Goal: Transaction & Acquisition: Book appointment/travel/reservation

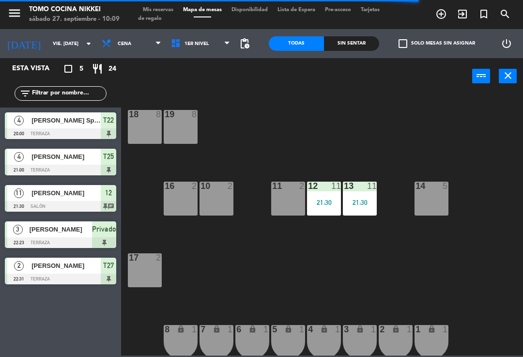
click at [67, 39] on input "vie. [DATE]" at bounding box center [81, 43] width 66 height 15
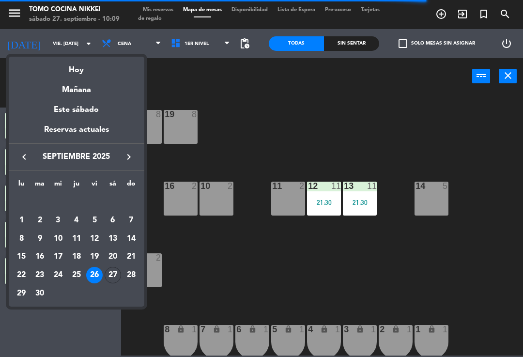
click at [75, 70] on div "Hoy" at bounding box center [77, 67] width 136 height 20
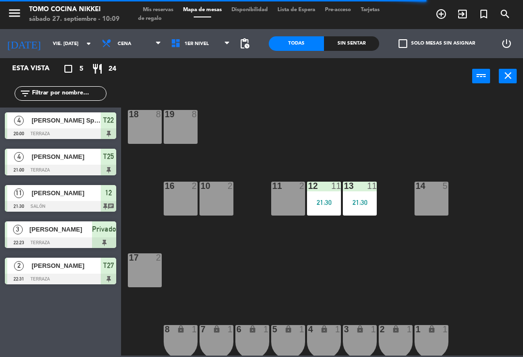
type input "sáb. [DATE]"
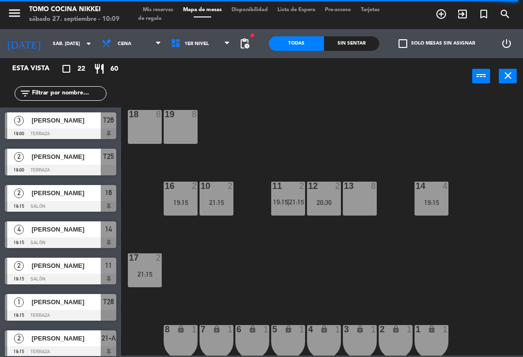
click at [56, 88] on input "text" at bounding box center [68, 93] width 75 height 11
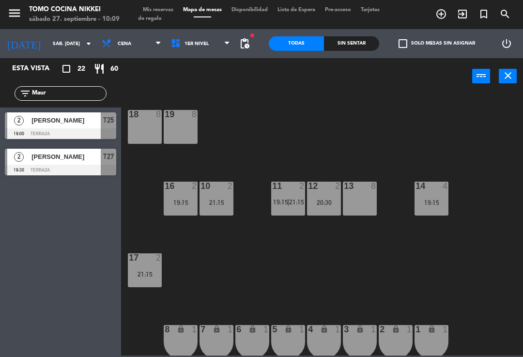
type input "Maur"
click at [353, 114] on div "18 8 19 8 16 2 19:15 10 2 21:15 11 2 19:15 | 21:15 12 2 20:30 13 8 14 4 19:15 1…" at bounding box center [324, 224] width 396 height 262
click at [51, 124] on span "[PERSON_NAME]" at bounding box center [65, 120] width 69 height 10
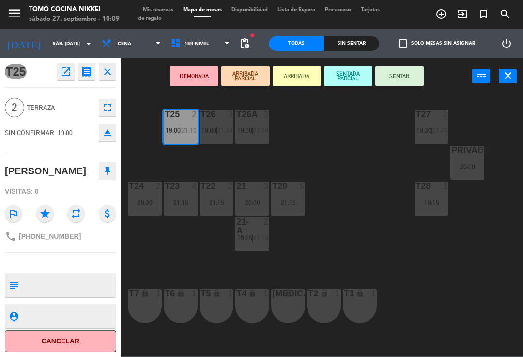
click at [504, 73] on icon "close" at bounding box center [508, 76] width 12 height 12
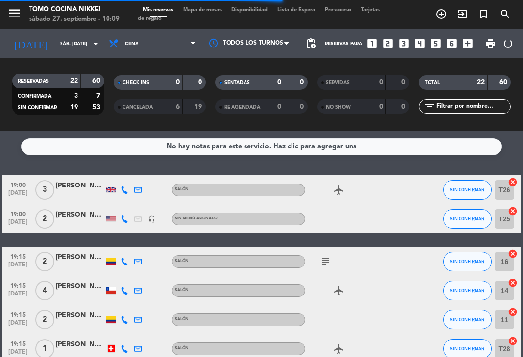
click at [438, 13] on icon "add_circle_outline" at bounding box center [441, 14] width 12 height 12
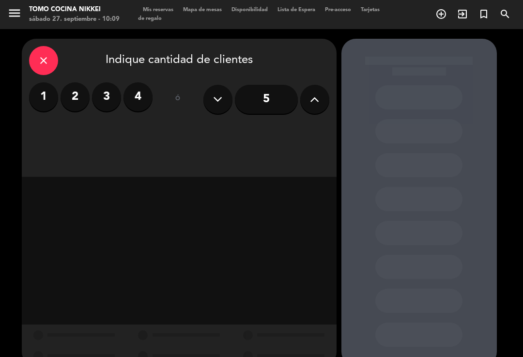
click at [80, 102] on label "2" at bounding box center [74, 96] width 29 height 29
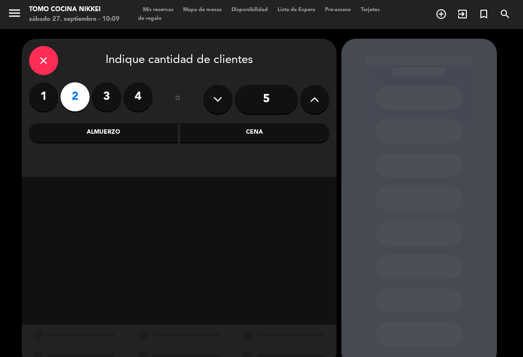
click at [281, 135] on div "Cena" at bounding box center [254, 132] width 149 height 19
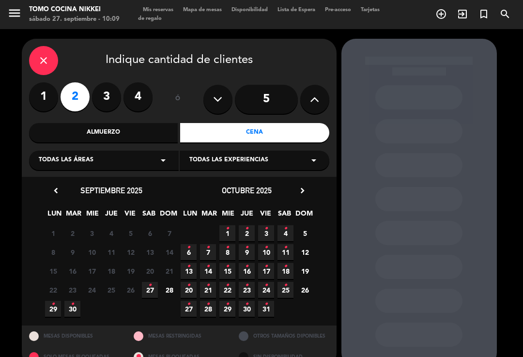
click at [289, 227] on span "4 •" at bounding box center [285, 233] width 16 height 16
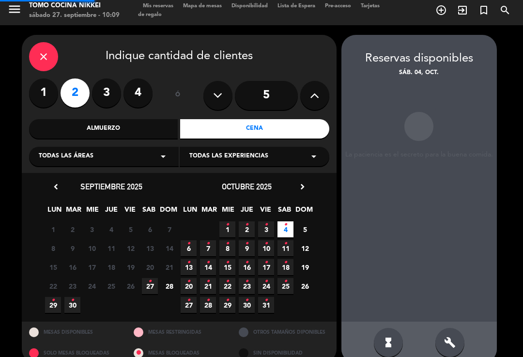
scroll to position [4, 0]
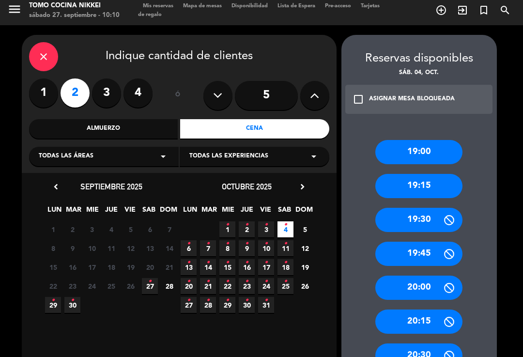
click at [430, 140] on div "19:00" at bounding box center [418, 152] width 87 height 24
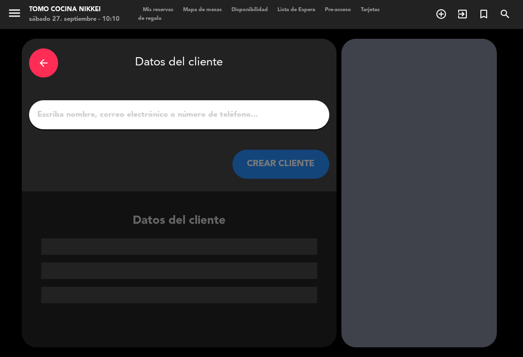
scroll to position [0, 0]
click at [294, 108] on input "1" at bounding box center [179, 115] width 286 height 14
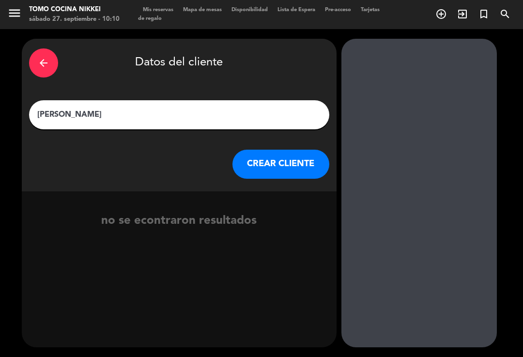
click at [338, 117] on booking-flow-client-selector "arrow_back Datos del cliente [PERSON_NAME] [PERSON_NAME] CLIENTE no se econtrar…" at bounding box center [181, 193] width 319 height 308
click at [296, 108] on input "[PERSON_NAME]" at bounding box center [179, 115] width 286 height 14
type input "[PERSON_NAME]"
click at [59, 132] on div "arrow_back Datos del cliente [PERSON_NAME] [PERSON_NAME] CLIENTE" at bounding box center [179, 115] width 315 height 152
click at [304, 151] on button "CREAR CLIENTE" at bounding box center [280, 164] width 97 height 29
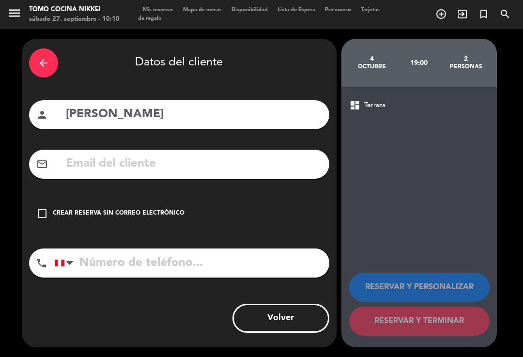
click at [43, 208] on icon "check_box_outline_blank" at bounding box center [42, 214] width 12 height 12
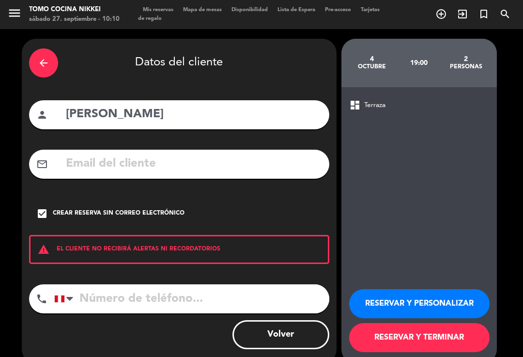
click at [271, 244] on div "warning EL CLIENTE NO RECIBIRÁ ALERTAS NI RECORDATORIOS" at bounding box center [179, 249] width 300 height 29
click at [266, 284] on input "tel" at bounding box center [191, 298] width 275 height 29
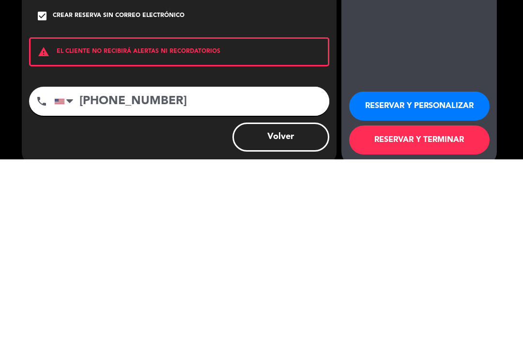
type input "[PHONE_NUMBER]"
click at [126, 320] on div "Volver" at bounding box center [179, 334] width 300 height 29
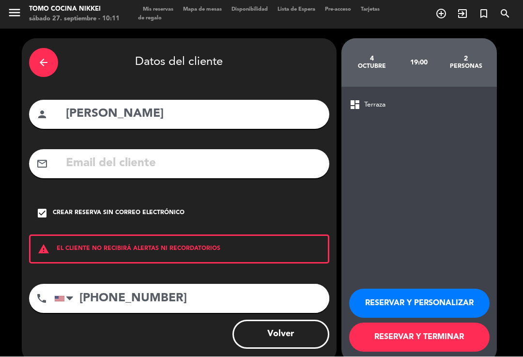
click at [416, 323] on button "RESERVAR Y TERMINAR" at bounding box center [419, 337] width 140 height 29
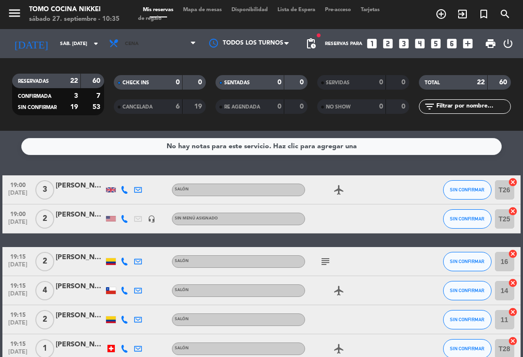
click at [118, 38] on icon at bounding box center [115, 43] width 14 height 11
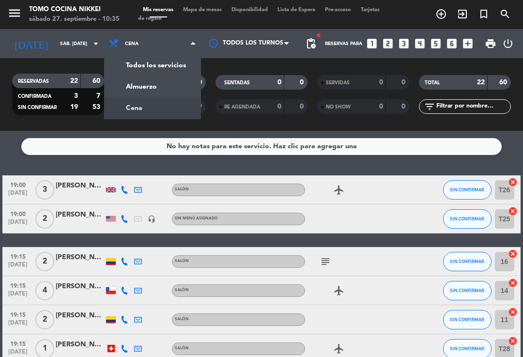
click at [160, 70] on div "menu Tomo Cocina Nikkei sábado 27. septiembre - 10:35 Mis reservas Mapa de mesa…" at bounding box center [261, 65] width 523 height 131
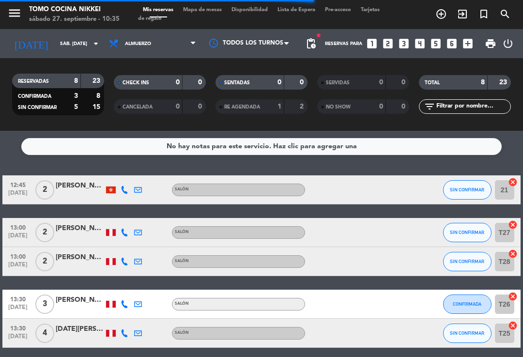
click at [203, 13] on span "Mapa de mesas" at bounding box center [202, 9] width 48 height 5
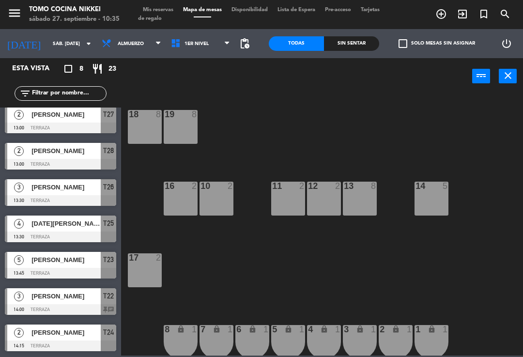
click at [444, 14] on icon "add_circle_outline" at bounding box center [441, 14] width 12 height 12
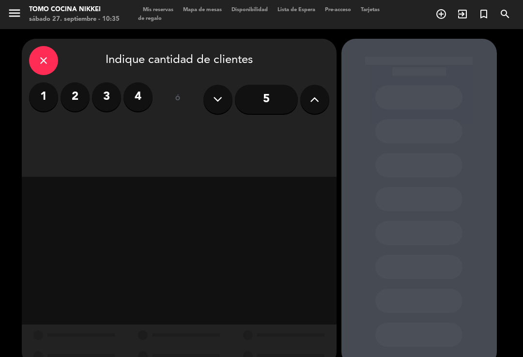
click at [76, 95] on label "2" at bounding box center [74, 96] width 29 height 29
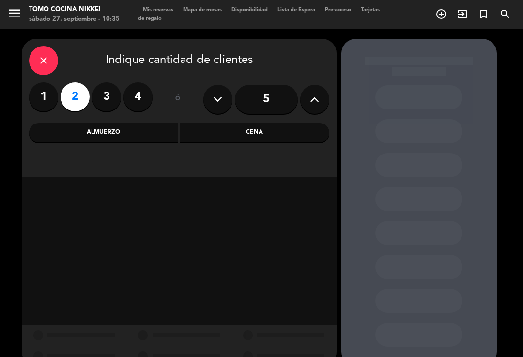
click at [129, 131] on div "Almuerzo" at bounding box center [103, 132] width 149 height 19
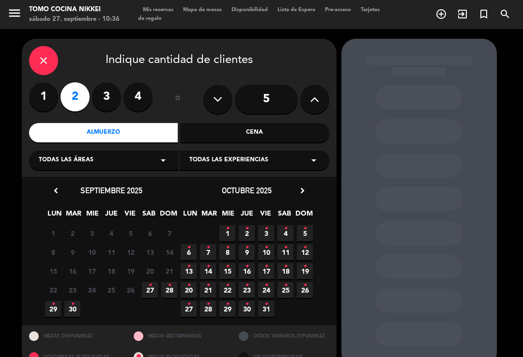
click at [518, 86] on div "close Indique cantidad de clientes 1 2 3 4 ó 5 Almuerzo Cena Todas las áreas ar…" at bounding box center [261, 202] width 523 height 347
click at [151, 292] on span "27 •" at bounding box center [150, 290] width 16 height 16
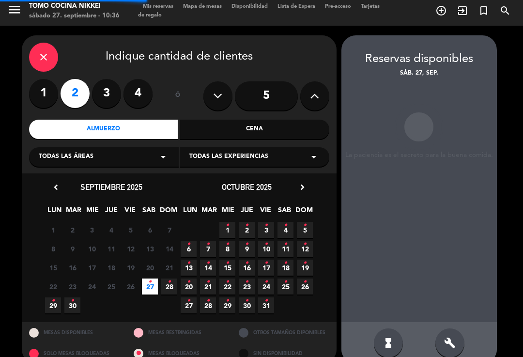
scroll to position [4, 0]
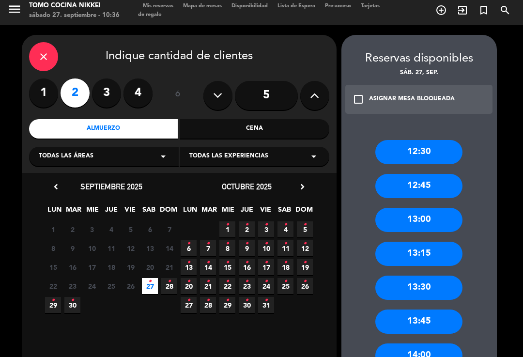
click at [425, 208] on div "13:00" at bounding box center [418, 220] width 87 height 24
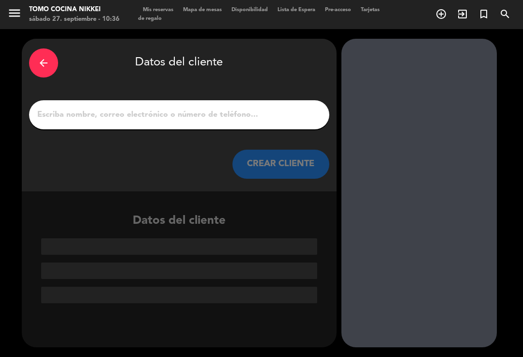
click at [92, 100] on div at bounding box center [179, 114] width 300 height 29
click at [85, 108] on input "1" at bounding box center [179, 115] width 286 height 14
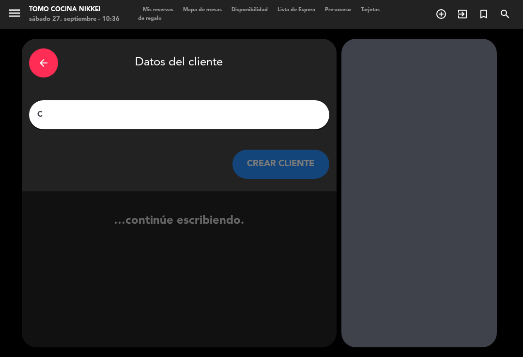
click at [331, 127] on div "arrow_back Datos del cliente C CREAR CLIENTE" at bounding box center [179, 115] width 315 height 152
click at [79, 108] on input "C" at bounding box center [179, 115] width 286 height 14
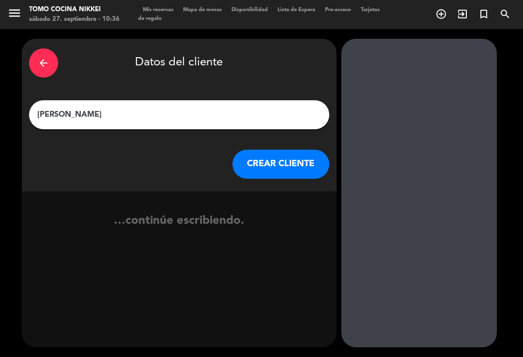
type input "[PERSON_NAME]"
click at [73, 150] on div "CREAR CLIENTE" at bounding box center [179, 164] width 300 height 29
click at [300, 151] on button "CREAR CLIENTE" at bounding box center [280, 164] width 97 height 29
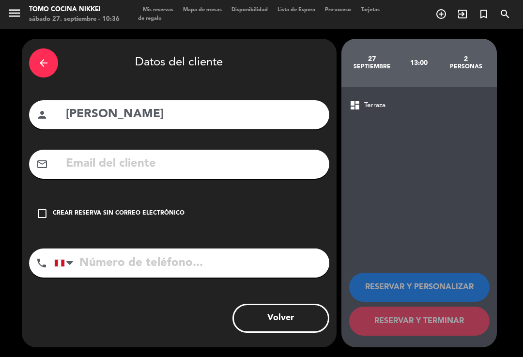
click at [47, 204] on div "check_box_outline_blank Crear reserva sin correo electrónico" at bounding box center [179, 213] width 300 height 29
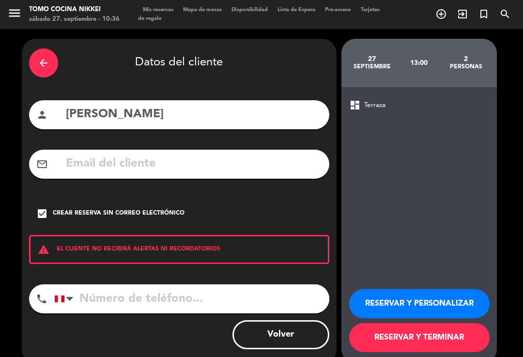
click at [169, 284] on input "tel" at bounding box center [191, 298] width 275 height 29
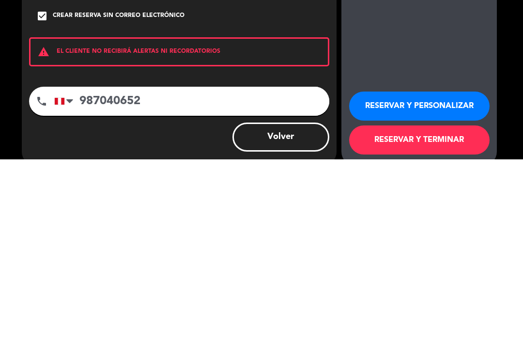
type input "987040652"
click at [145, 320] on div "Volver" at bounding box center [179, 334] width 300 height 29
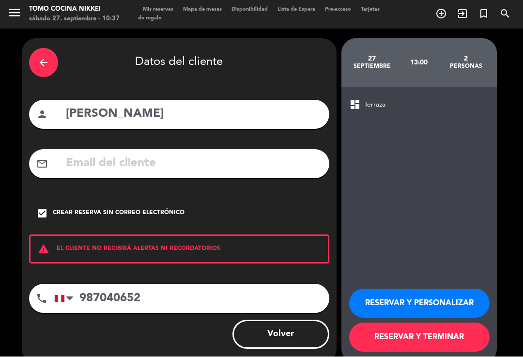
click at [422, 323] on button "RESERVAR Y TERMINAR" at bounding box center [419, 337] width 140 height 29
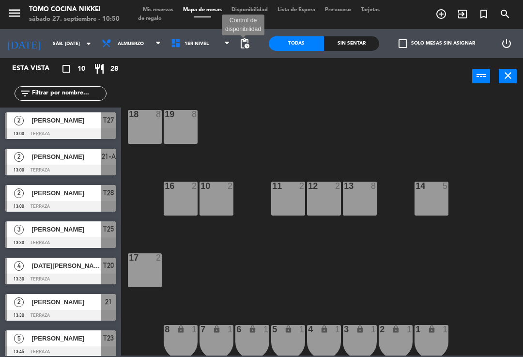
click at [250, 42] on span "pending_actions" at bounding box center [245, 44] width 12 height 12
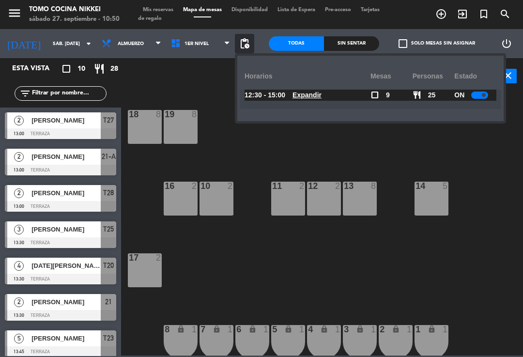
click at [486, 91] on div at bounding box center [479, 94] width 17 height 7
click at [214, 282] on div "18 8 19 8 16 2 10 2 11 2 12 2 13 8 14 5 17 2 7 lock 1 8 lock 1 6 lock 1 5 lock …" at bounding box center [324, 224] width 396 height 262
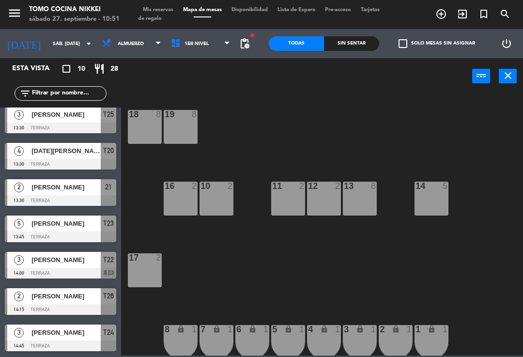
scroll to position [115, 0]
click at [440, 14] on icon "add_circle_outline" at bounding box center [441, 14] width 12 height 12
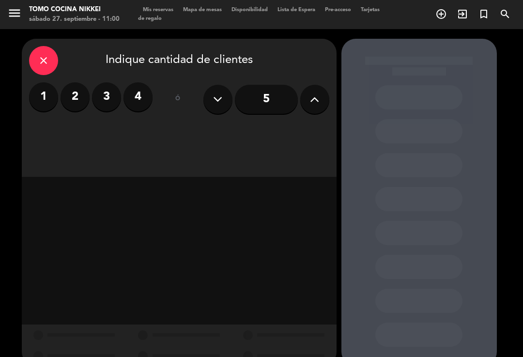
click at [139, 83] on label "4" at bounding box center [137, 96] width 29 height 29
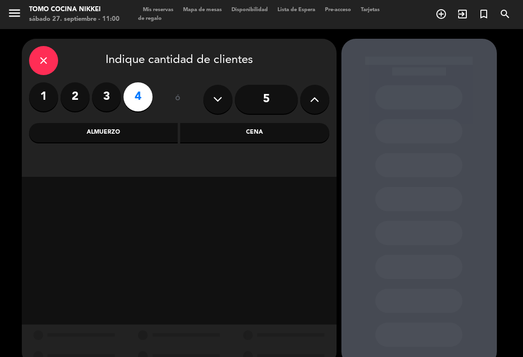
click at [148, 123] on div "Almuerzo" at bounding box center [103, 132] width 149 height 19
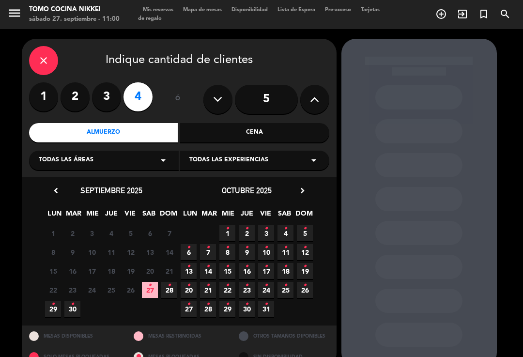
click at [146, 282] on span "27 •" at bounding box center [150, 290] width 16 height 16
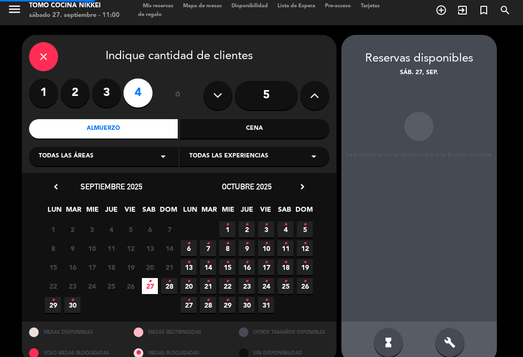
scroll to position [4, 0]
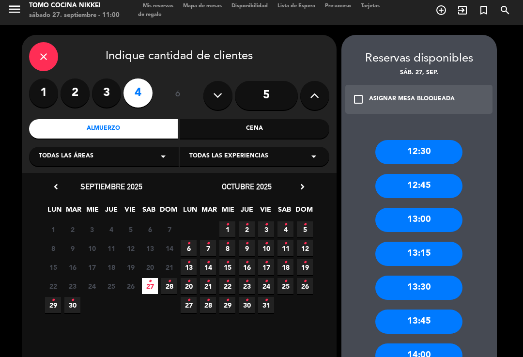
click at [438, 211] on div "13:00" at bounding box center [418, 220] width 87 height 24
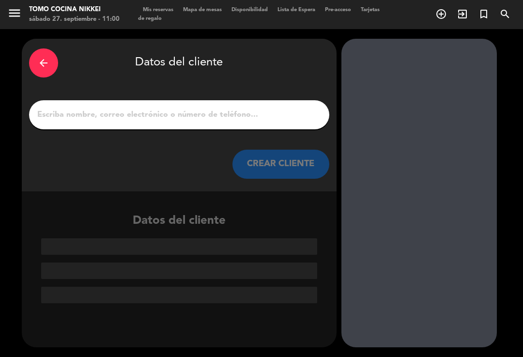
click at [276, 108] on input "1" at bounding box center [179, 115] width 286 height 14
type input "N"
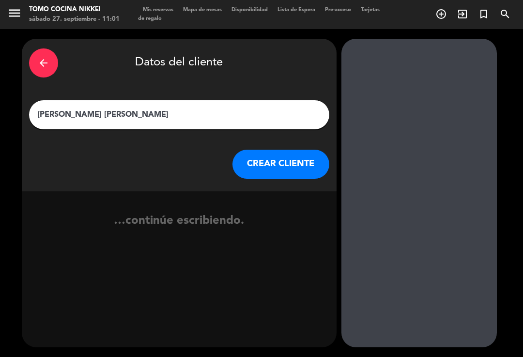
type input "[PERSON_NAME]"
click at [275, 150] on button "CREAR CLIENTE" at bounding box center [280, 164] width 97 height 29
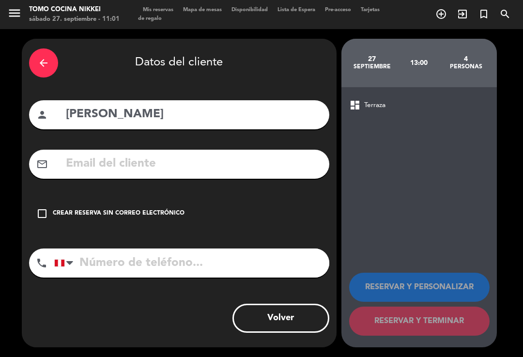
click at [150, 248] on input "tel" at bounding box center [191, 262] width 275 height 29
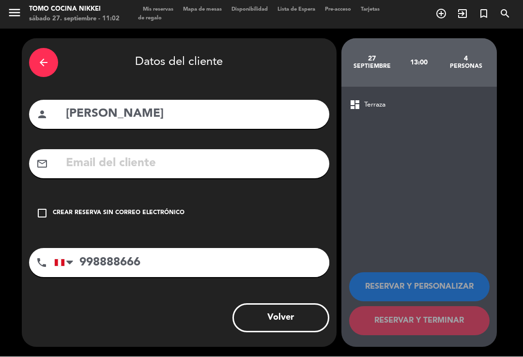
type input "998888666"
click at [173, 205] on div "check_box_outline_blank Crear reserva sin correo electrónico" at bounding box center [179, 213] width 300 height 29
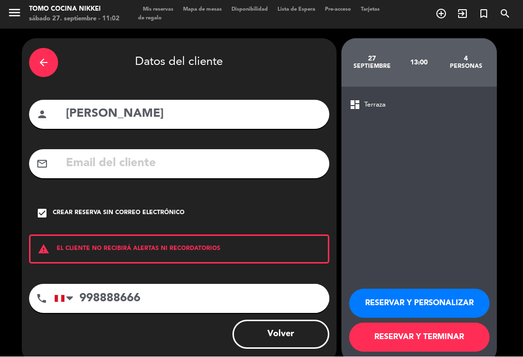
click at [392, 323] on button "RESERVAR Y TERMINAR" at bounding box center [419, 337] width 140 height 29
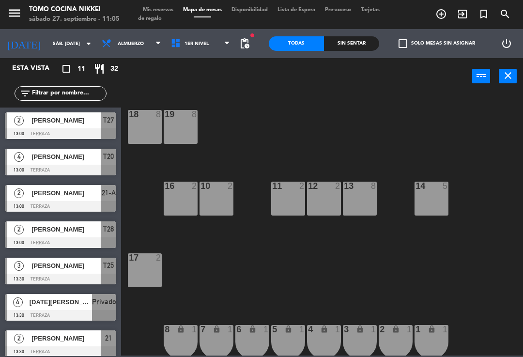
click at [166, 53] on span "1er Nivel" at bounding box center [200, 43] width 69 height 21
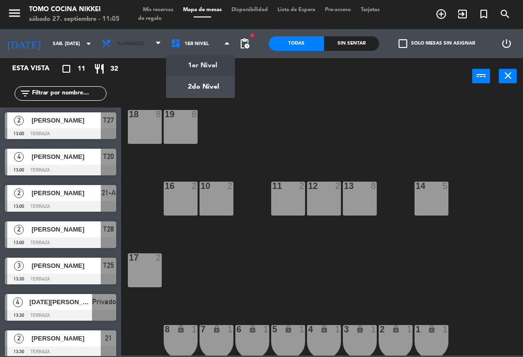
click at [148, 53] on span "Almuerzo" at bounding box center [131, 43] width 69 height 21
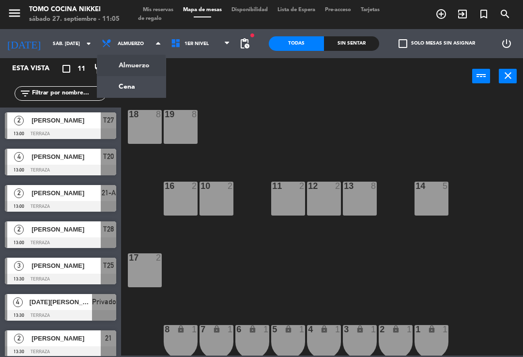
click at [135, 85] on ng-component "menu Tomo Cocina Nikkei sábado 27. septiembre - 11:05 Mis reservas Mapa de mesa…" at bounding box center [261, 177] width 523 height 355
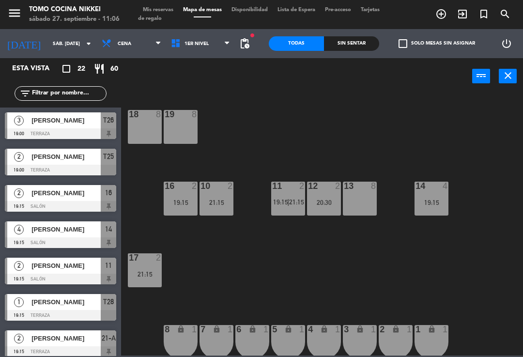
click at [142, 26] on div "menu Tomo Cocina Nikkei sábado 27. septiembre - 11:06 Mis reservas Mapa de mesa…" at bounding box center [261, 14] width 523 height 29
click at [141, 46] on span "Cena" at bounding box center [131, 43] width 69 height 21
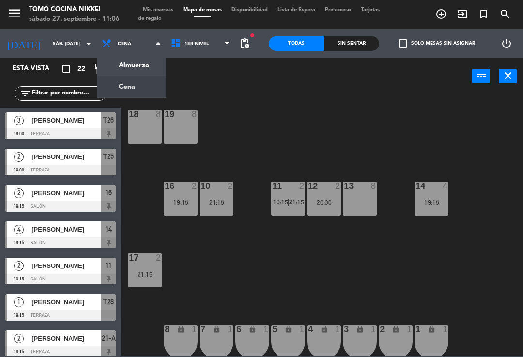
click at [139, 55] on div "Almuerzo Cena Cena Almuerzo Cena" at bounding box center [131, 43] width 69 height 29
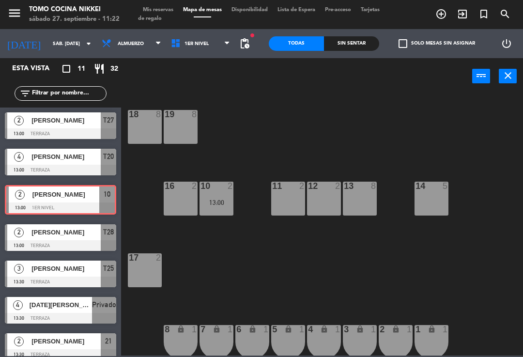
click at [156, 13] on span "Mis reservas" at bounding box center [158, 9] width 40 height 5
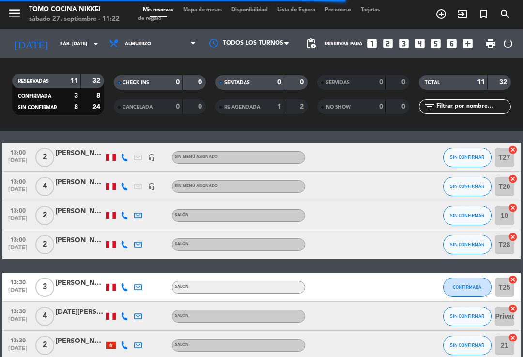
scroll to position [30, 0]
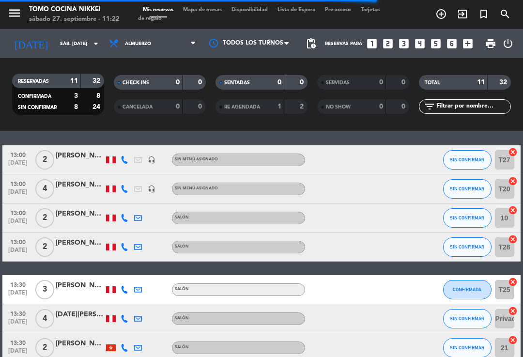
click at [466, 184] on button "SIN CONFIRMAR" at bounding box center [467, 188] width 48 height 19
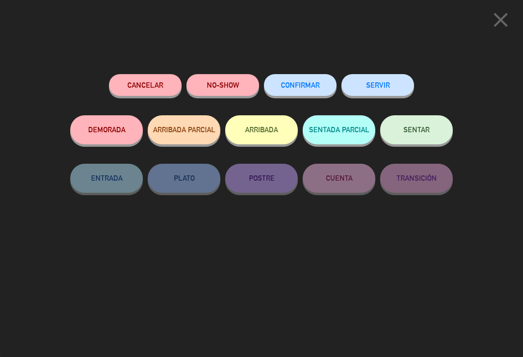
click at [293, 86] on span "CONFIRMAR" at bounding box center [300, 85] width 39 height 8
click at [314, 88] on button "CONFIRMAR" at bounding box center [300, 85] width 73 height 22
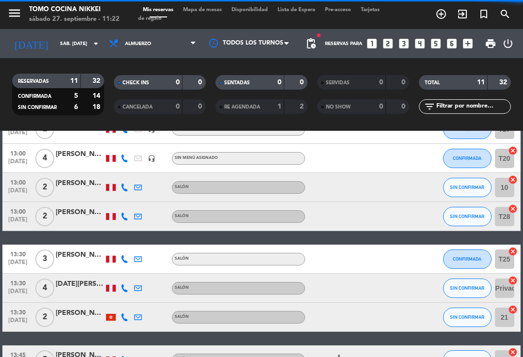
scroll to position [63, 0]
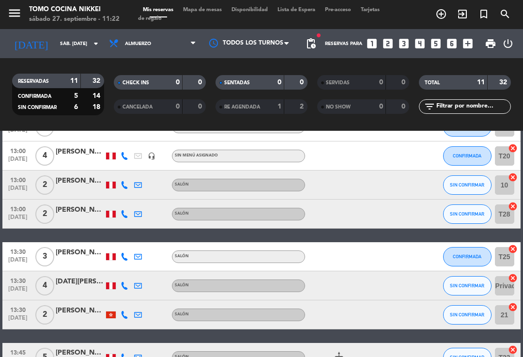
click at [468, 194] on button "SIN CONFIRMAR" at bounding box center [467, 184] width 48 height 19
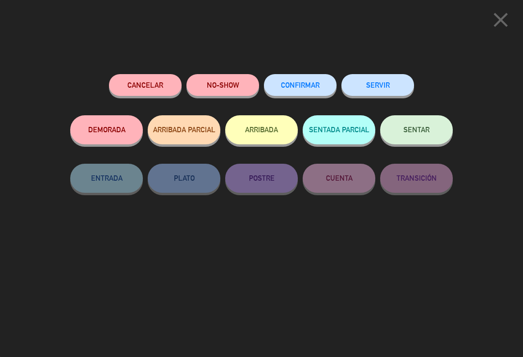
click at [510, 12] on icon "close" at bounding box center [500, 20] width 24 height 24
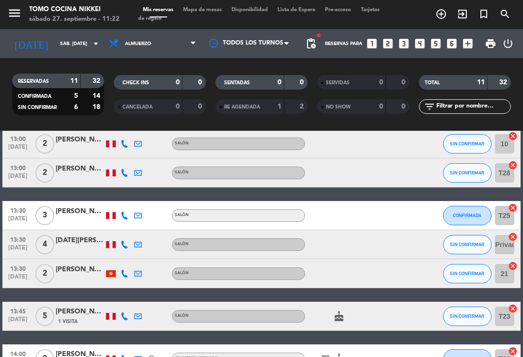
scroll to position [102, 0]
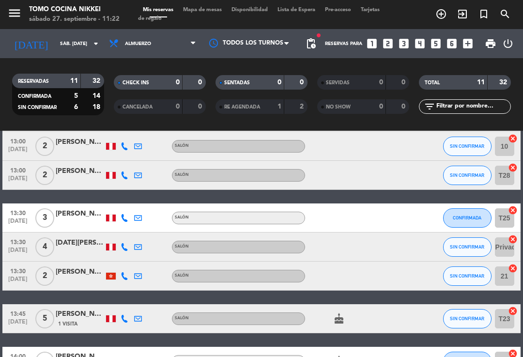
click at [462, 276] on span "SIN CONFIRMAR" at bounding box center [467, 275] width 34 height 5
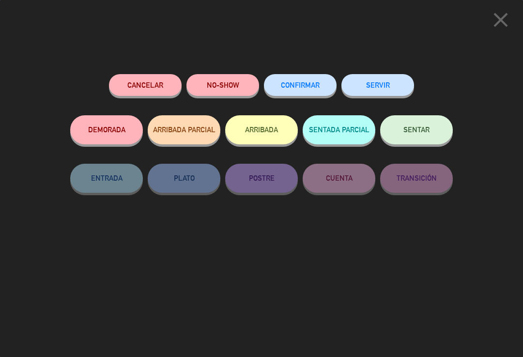
click at [314, 88] on span "CONFIRMAR" at bounding box center [300, 85] width 39 height 8
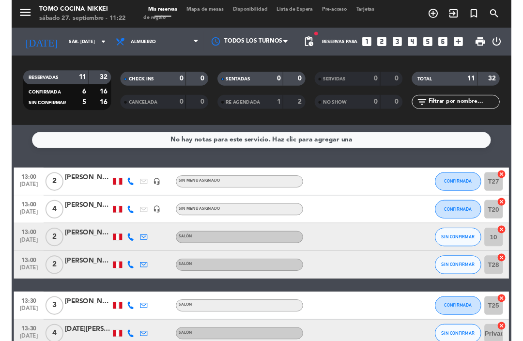
scroll to position [0, 0]
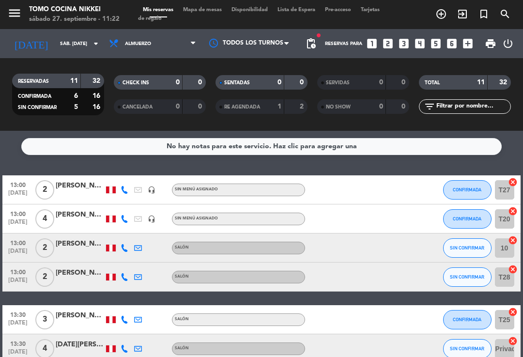
click at [216, 13] on span "Mapa de mesas" at bounding box center [202, 9] width 48 height 5
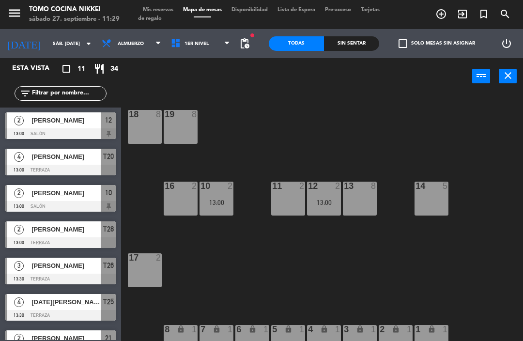
click at [218, 51] on span "1er Nivel" at bounding box center [200, 43] width 69 height 21
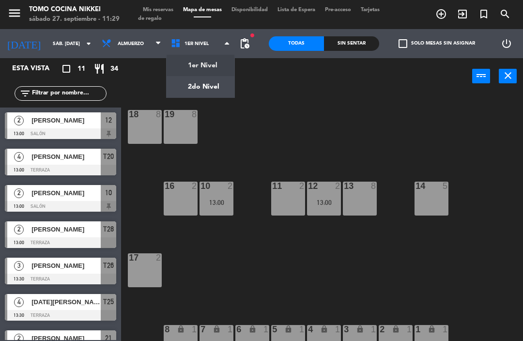
click at [216, 84] on ng-component "menu Tomo Cocina Nikkei sábado 27. septiembre - 11:29 Mis reservas Mapa de mesa…" at bounding box center [261, 177] width 523 height 355
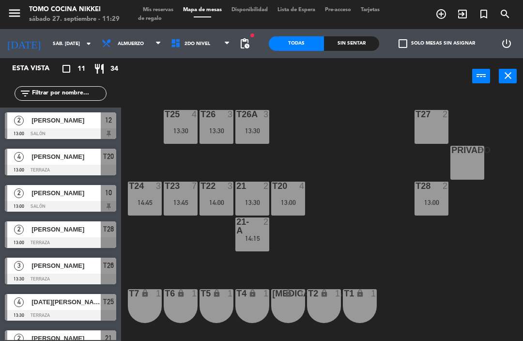
click at [186, 206] on div "13:45" at bounding box center [181, 202] width 34 height 7
click at [198, 266] on div "T27 2 T25 4 13:30 T26A 3 13:30 T26 3 13:30 Privado 8 T24 3 14:45 T23 7 13:45 T2…" at bounding box center [324, 224] width 396 height 262
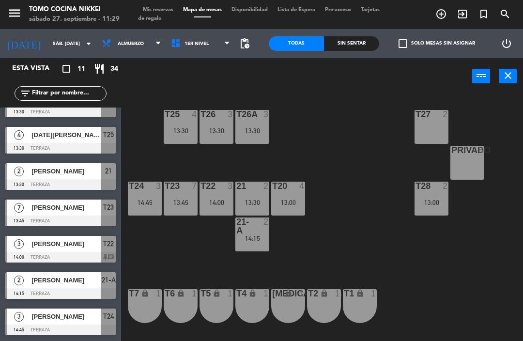
scroll to position [167, 0]
click at [470, 166] on div "Privado 8" at bounding box center [467, 163] width 34 height 34
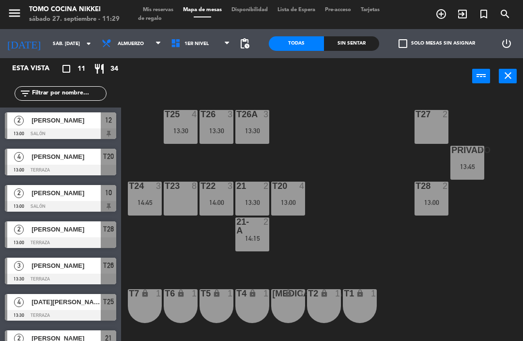
scroll to position [15, 0]
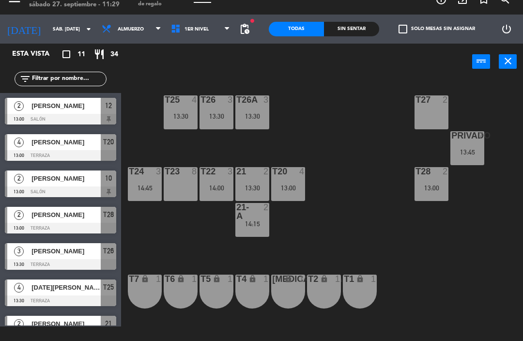
click at [214, 190] on div "14:00" at bounding box center [216, 187] width 34 height 7
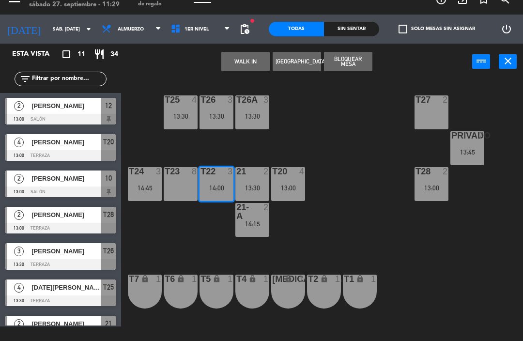
click at [218, 195] on div "T22 3 14:00" at bounding box center [216, 184] width 34 height 34
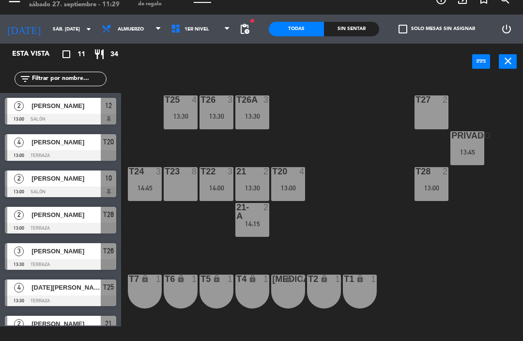
click at [213, 189] on div "14:00" at bounding box center [216, 187] width 34 height 7
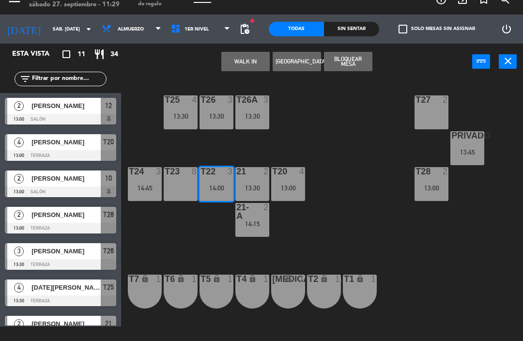
click at [220, 200] on div "T22 3 14:00" at bounding box center [216, 184] width 34 height 34
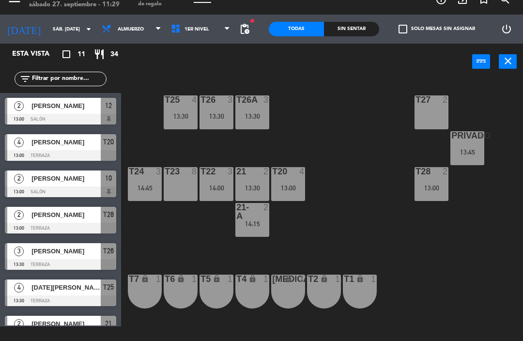
click at [224, 194] on div "T22 3 14:00" at bounding box center [216, 184] width 34 height 34
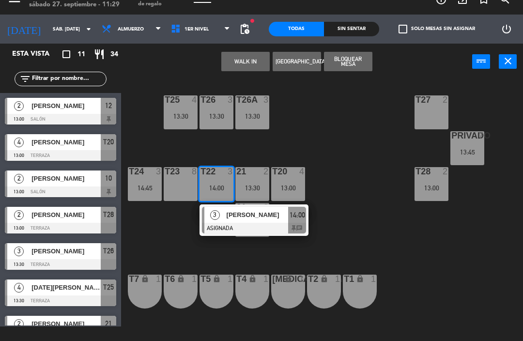
click at [242, 227] on div at bounding box center [254, 228] width 104 height 11
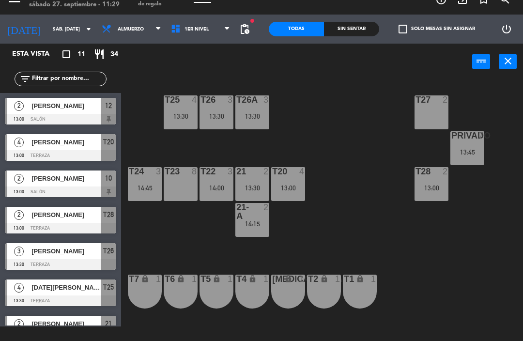
scroll to position [35, 0]
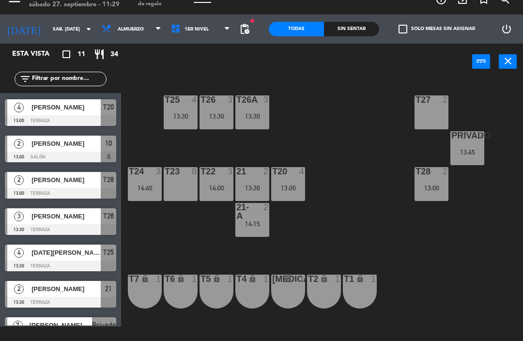
click at [189, 121] on div "T25 4 13:30" at bounding box center [181, 112] width 34 height 34
click at [164, 252] on div "T27 2 T25 4 13:30 T26A 3 13:30 T26 3 13:30 Privado 7 13:45 T24 3 14:45 T23 8 T2…" at bounding box center [324, 209] width 396 height 262
click at [147, 195] on div "T24 3 14:45" at bounding box center [145, 184] width 34 height 34
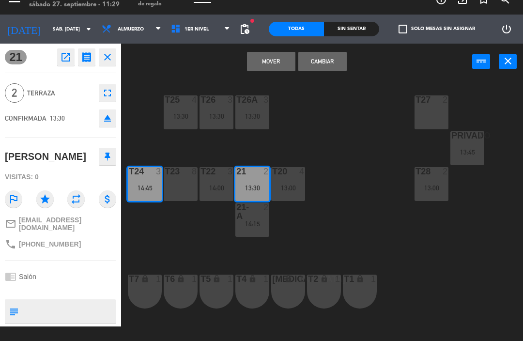
click at [323, 63] on button "Cambiar" at bounding box center [322, 61] width 48 height 19
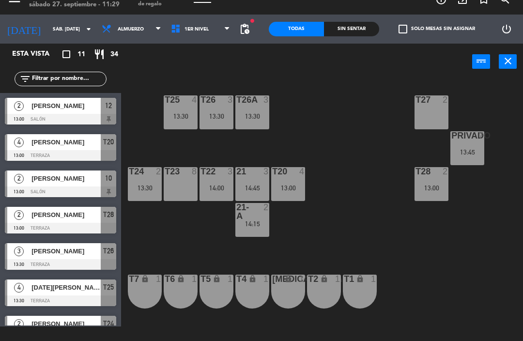
click at [304, 119] on div "T27 2 T25 4 13:30 T26A 3 13:30 T26 3 13:30 Privado 7 13:45 T24 2 13:30 T23 8 T2…" at bounding box center [324, 209] width 396 height 262
click at [263, 179] on div "21 3 14:45" at bounding box center [252, 184] width 34 height 34
click at [299, 134] on div "T27 2 T25 4 13:30 T26A 3 13:30 T26 3 13:30 Privado 7 13:45 T24 2 13:30 T23 8 T2…" at bounding box center [324, 209] width 396 height 262
click at [260, 218] on div "2" at bounding box center [268, 211] width 16 height 17
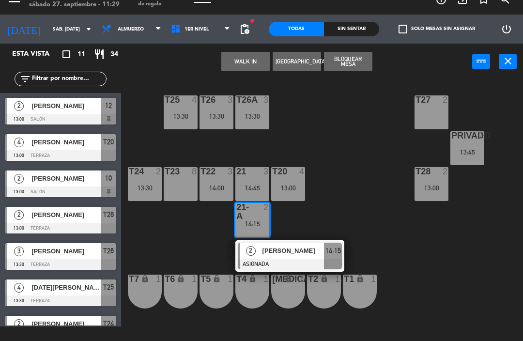
click at [317, 90] on div "T27 2 T25 4 13:30 T26A 3 13:30 T26 3 13:30 Privado 7 13:45 T24 2 13:30 T23 8 T2…" at bounding box center [324, 209] width 396 height 262
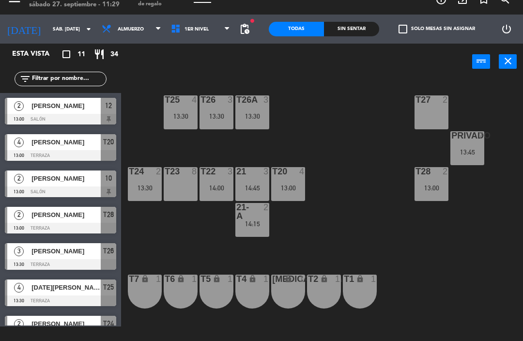
click at [218, 119] on div "13:30" at bounding box center [216, 116] width 34 height 7
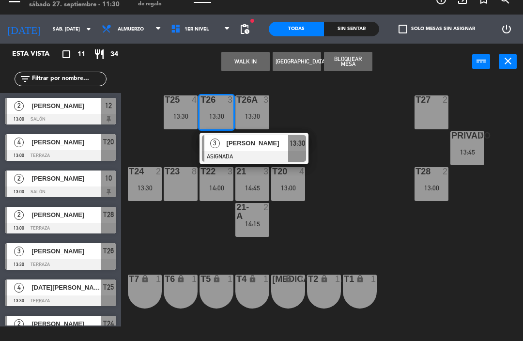
click at [177, 125] on div "T25 4 13:30" at bounding box center [181, 112] width 34 height 34
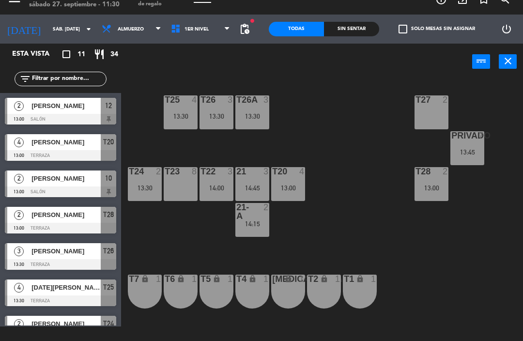
click at [308, 102] on div "T27 2 T25 4 13:30 T26A 3 13:30 T26 3 13:30 Privado 7 13:45 T24 2 13:30 T23 8 T2…" at bounding box center [324, 209] width 396 height 262
click at [257, 113] on div "13:30" at bounding box center [252, 116] width 34 height 7
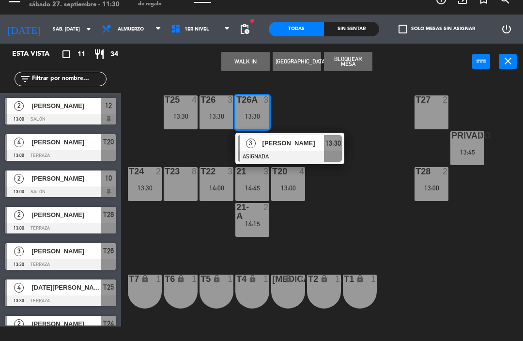
scroll to position [0, 1]
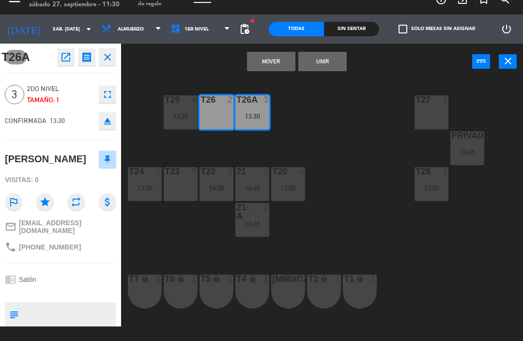
click at [337, 57] on button "Unir" at bounding box center [322, 61] width 48 height 19
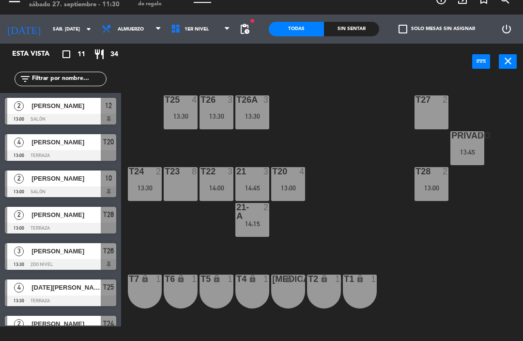
click at [317, 121] on div "T27 2 T25 4 13:30 T26A 3 13:30 T26 3 13:30 Privado 7 13:45 T24 2 13:30 T23 8 T2…" at bounding box center [324, 209] width 396 height 262
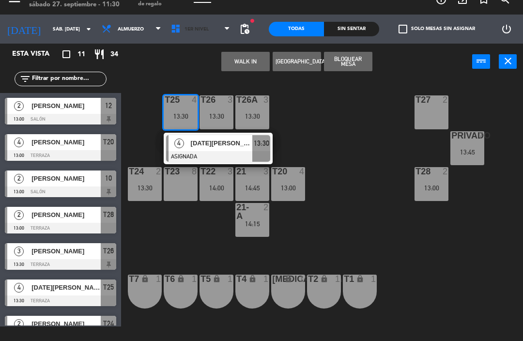
click at [232, 30] on span at bounding box center [230, 29] width 10 height 9
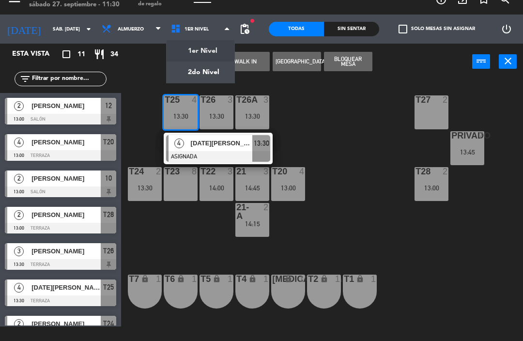
click at [220, 44] on ng-component "menu Tomo Cocina Nikkei sábado 27. septiembre - 11:30 Mis reservas Mapa de mesa…" at bounding box center [261, 162] width 523 height 355
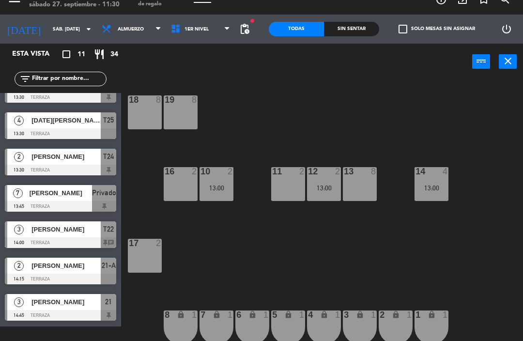
scroll to position [167, 0]
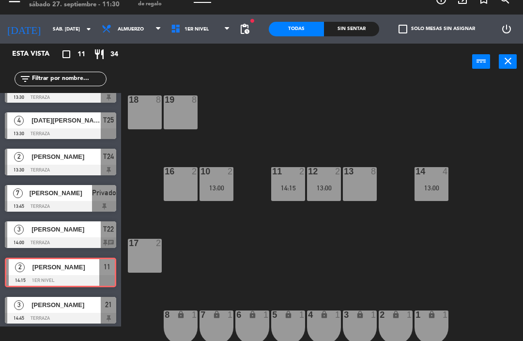
click at [214, 33] on span "1er Nivel" at bounding box center [200, 28] width 69 height 21
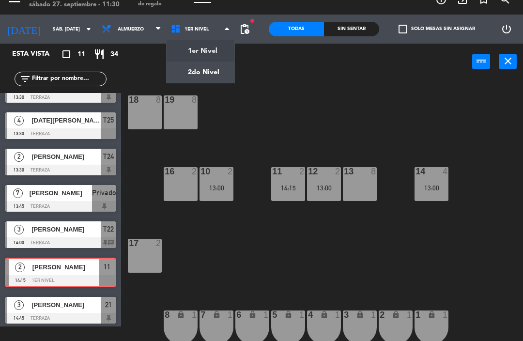
click at [217, 73] on ng-component "menu Tomo Cocina Nikkei sábado 27. septiembre - 11:30 Mis reservas Mapa de mesa…" at bounding box center [261, 162] width 523 height 355
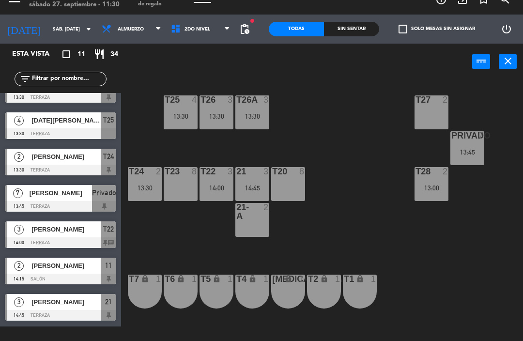
click at [213, 120] on div "13:30" at bounding box center [216, 116] width 34 height 7
click at [325, 107] on div "T27 2 T25 4 13:30 T26A 3 13:30 T26 3 13:30 Privado 7 13:45 T24 2 13:30 T23 8 T2…" at bounding box center [324, 209] width 396 height 262
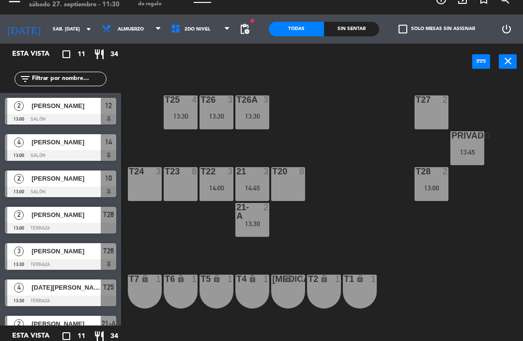
scroll to position [15, 0]
click at [213, 129] on div "T26 3 13:30" at bounding box center [216, 112] width 34 height 34
click at [309, 98] on div "T27 2 T25 4 T26A 3 13:30 T26 3 13:30 Privado 7 13:45 T24 3 T23 4 13:30 T22 3 14…" at bounding box center [324, 209] width 396 height 262
click at [211, 191] on div "14:00" at bounding box center [216, 187] width 34 height 7
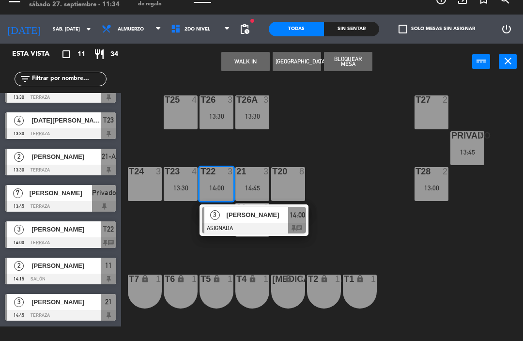
scroll to position [167, 0]
click at [45, 309] on div "[PERSON_NAME]" at bounding box center [65, 302] width 70 height 16
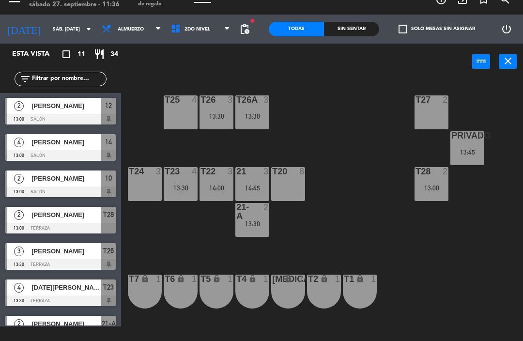
scroll to position [107, 0]
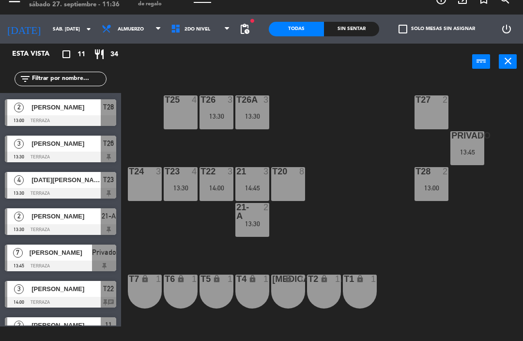
click at [67, 25] on input "sáb. [DATE]" at bounding box center [81, 29] width 66 height 15
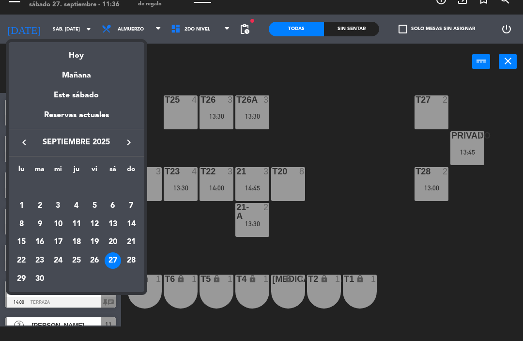
click at [134, 143] on icon "keyboard_arrow_right" at bounding box center [129, 142] width 12 height 12
click at [27, 148] on icon "keyboard_arrow_left" at bounding box center [24, 142] width 12 height 12
click at [43, 279] on div "30" at bounding box center [39, 279] width 16 height 16
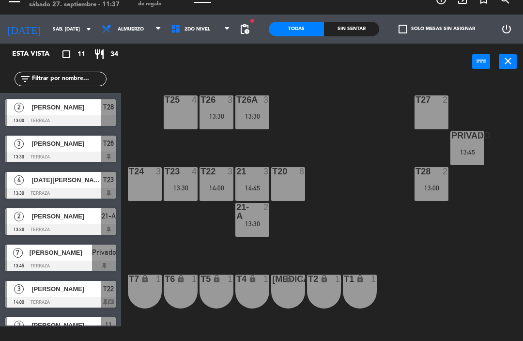
type input "[DATE] sep."
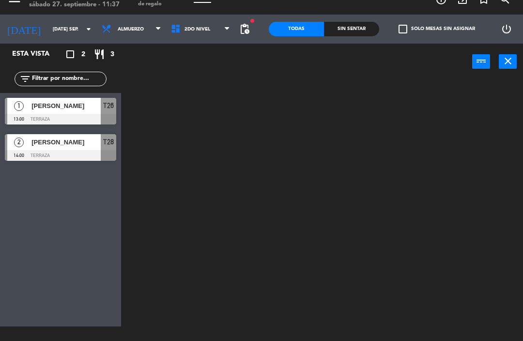
scroll to position [0, 0]
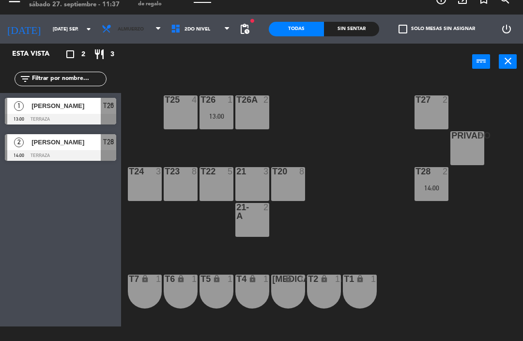
click at [121, 25] on span "Almuerzo" at bounding box center [131, 28] width 69 height 21
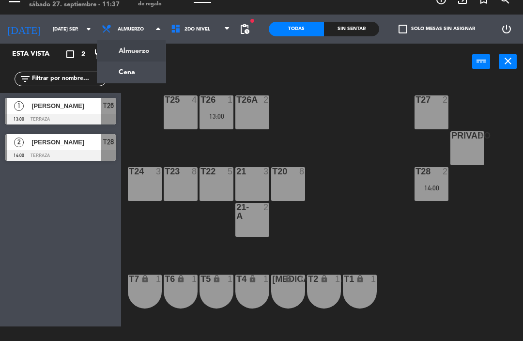
click at [137, 79] on ng-component "menu Tomo Cocina Nikkei sábado 27. septiembre - 11:37 Mis reservas Mapa de mesa…" at bounding box center [261, 162] width 523 height 355
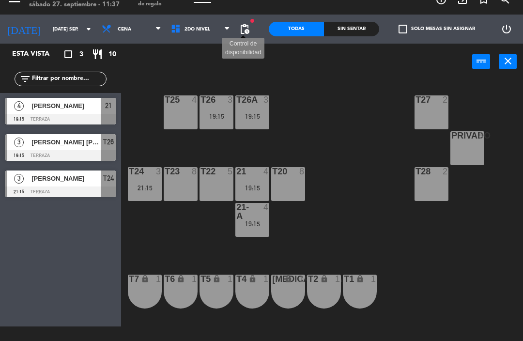
click at [245, 30] on span "pending_actions" at bounding box center [245, 29] width 12 height 12
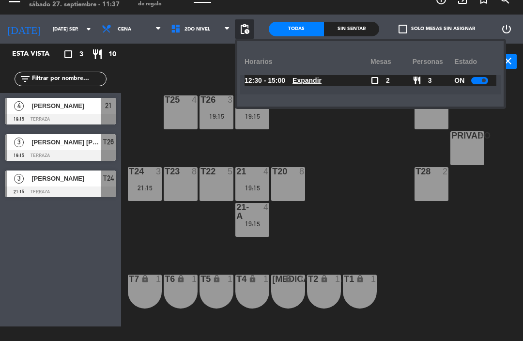
click at [205, 60] on div "power_input close" at bounding box center [296, 62] width 351 height 37
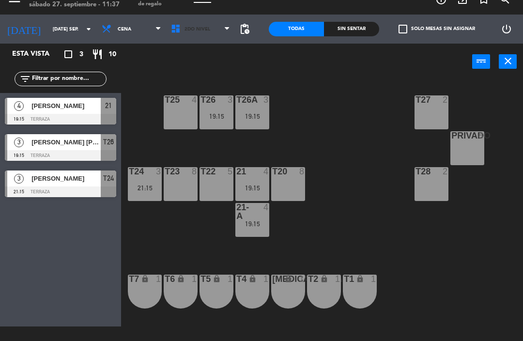
click at [199, 30] on span "2do Nivel" at bounding box center [197, 29] width 26 height 5
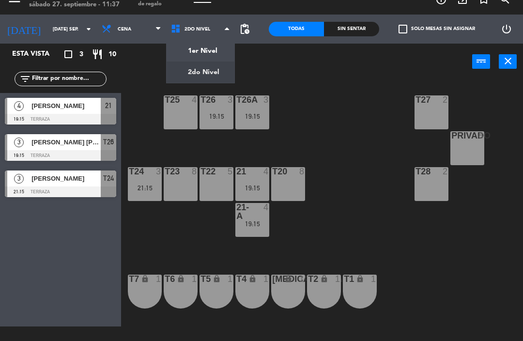
click at [209, 45] on ng-component "menu Tomo Cocina Nikkei sábado 27. septiembre - 11:37 Mis reservas Mapa de mesa…" at bounding box center [261, 162] width 523 height 355
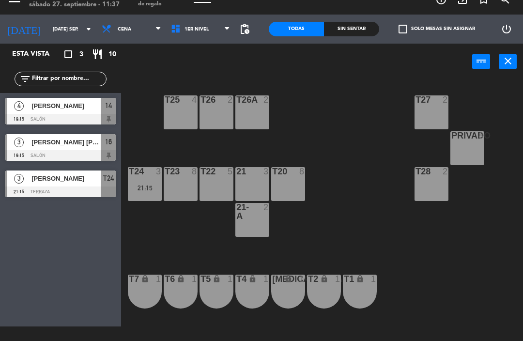
click at [212, 31] on span "1er Nivel" at bounding box center [200, 28] width 69 height 21
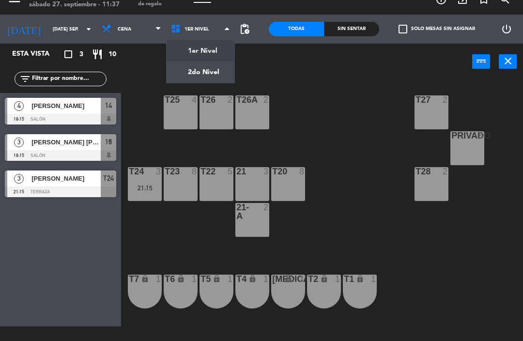
click at [210, 52] on ng-component "menu Tomo Cocina Nikkei sábado 27. septiembre - 11:37 Mis reservas Mapa de mesa…" at bounding box center [261, 162] width 523 height 355
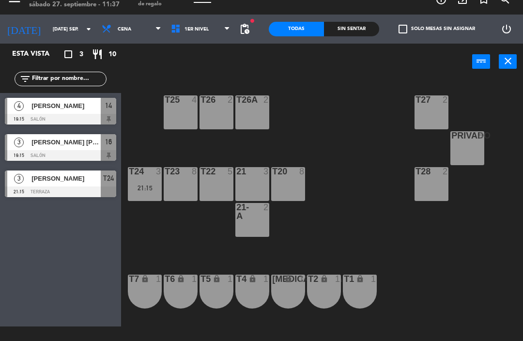
click at [214, 39] on span "1er Nivel" at bounding box center [200, 28] width 69 height 21
click at [208, 71] on ng-component "menu Tomo Cocina Nikkei sábado 27. septiembre - 11:37 Mis reservas Mapa de mesa…" at bounding box center [261, 162] width 523 height 355
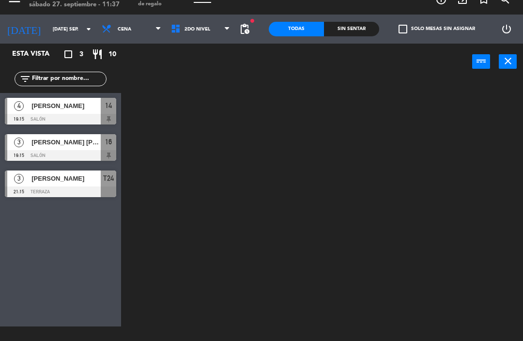
click at [217, 36] on span "2do Nivel" at bounding box center [200, 28] width 69 height 21
click at [218, 53] on ng-component "menu Tomo Cocina Nikkei sábado 27. septiembre - 11:37 Mis reservas Mapa de mesa…" at bounding box center [261, 162] width 523 height 355
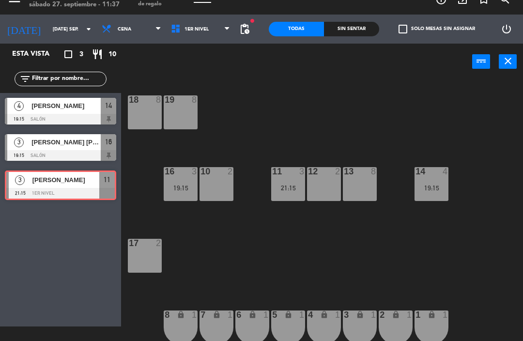
click at [209, 39] on span "1er Nivel" at bounding box center [200, 28] width 69 height 21
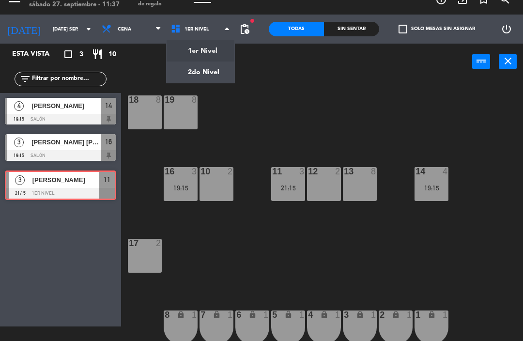
click at [205, 81] on ng-component "menu Tomo Cocina Nikkei sábado 27. septiembre - 11:37 Mis reservas Mapa de mesa…" at bounding box center [261, 162] width 523 height 355
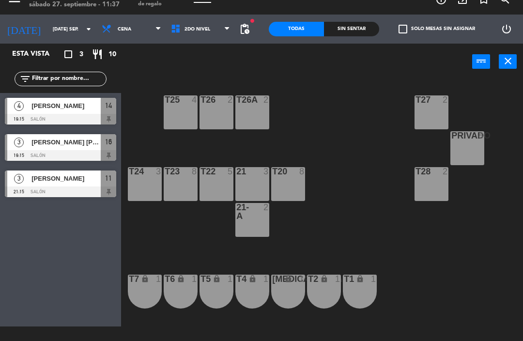
click at [151, 184] on div "T24 3" at bounding box center [145, 184] width 34 height 34
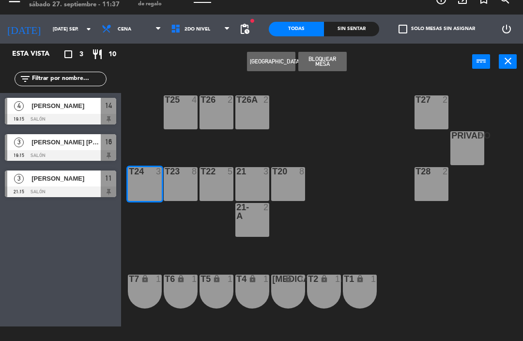
click at [186, 189] on div "T23 8" at bounding box center [181, 184] width 34 height 34
click at [249, 188] on div "21 3" at bounding box center [252, 184] width 34 height 34
click at [272, 188] on div "T20 8" at bounding box center [288, 184] width 34 height 34
click at [226, 184] on div "T22 5" at bounding box center [216, 184] width 34 height 34
click at [249, 188] on div "21 3" at bounding box center [252, 184] width 34 height 34
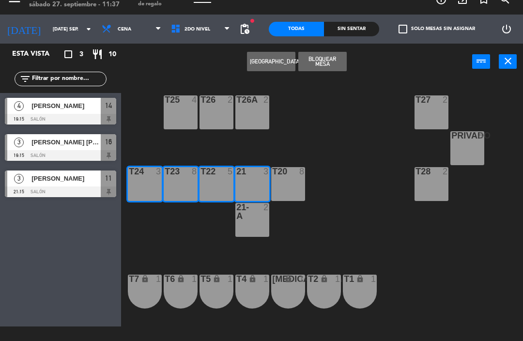
click at [279, 190] on div "T20 8" at bounding box center [288, 184] width 34 height 34
click at [416, 176] on div "T28" at bounding box center [415, 171] width 0 height 9
click at [475, 147] on div "Privado 8" at bounding box center [467, 148] width 34 height 34
click at [428, 184] on div "T28 2" at bounding box center [431, 184] width 34 height 34
click at [470, 155] on div "Privado 8" at bounding box center [467, 148] width 34 height 34
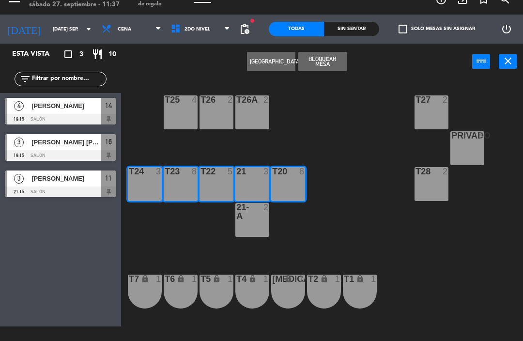
click at [256, 204] on div at bounding box center [252, 211] width 16 height 17
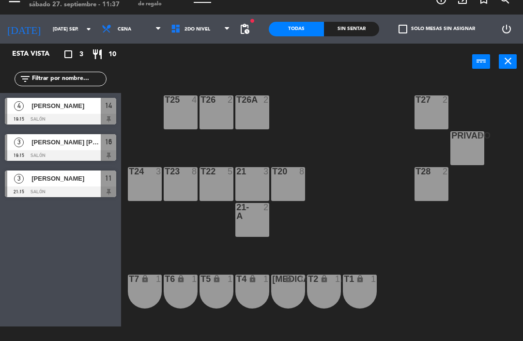
click at [238, 239] on div "T27 2 T25 4 T26A 2 T26 2 Privado 8 T24 3 T23 8 T22 5 21 3 T20 8 T28 2 21-A 2 T7…" at bounding box center [324, 209] width 396 height 262
click at [283, 193] on div "T20 8" at bounding box center [288, 184] width 34 height 34
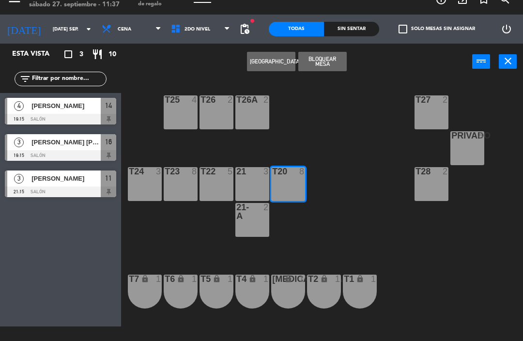
click at [258, 187] on div "21 3" at bounding box center [252, 184] width 34 height 34
click at [180, 194] on div "T23 8" at bounding box center [181, 184] width 34 height 34
click at [181, 187] on div "T23 8" at bounding box center [181, 184] width 34 height 34
click at [210, 184] on div "T22 5" at bounding box center [216, 184] width 34 height 34
click at [139, 181] on div "T24 3" at bounding box center [145, 184] width 34 height 34
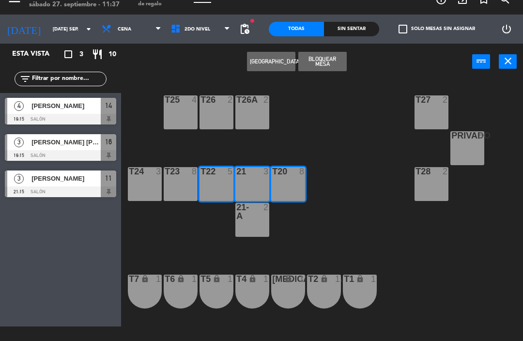
click at [182, 184] on div "T23 8" at bounding box center [181, 184] width 34 height 34
click at [138, 186] on div "T24 3" at bounding box center [145, 184] width 34 height 34
click at [252, 222] on div "21-A 2" at bounding box center [252, 220] width 34 height 34
click at [252, 118] on div "T26A 2" at bounding box center [252, 112] width 34 height 34
click at [274, 67] on button "[GEOGRAPHIC_DATA]" at bounding box center [271, 61] width 48 height 19
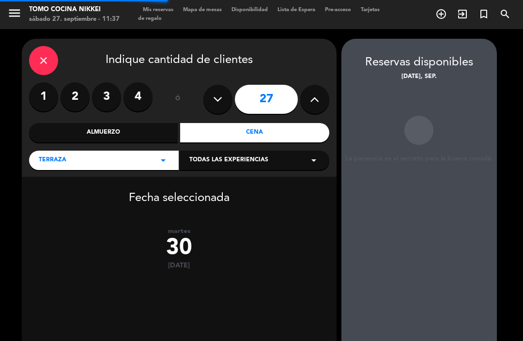
click at [308, 105] on button at bounding box center [314, 99] width 29 height 29
click at [316, 104] on icon at bounding box center [314, 99] width 9 height 15
click at [311, 105] on icon at bounding box center [314, 99] width 9 height 15
click at [313, 97] on icon at bounding box center [314, 99] width 9 height 15
click at [316, 105] on icon at bounding box center [314, 99] width 9 height 15
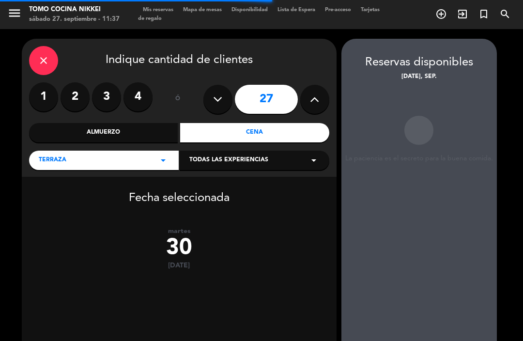
click at [318, 104] on icon at bounding box center [314, 99] width 9 height 15
click at [320, 101] on button at bounding box center [314, 99] width 29 height 29
click at [318, 100] on icon at bounding box center [314, 99] width 9 height 15
click at [315, 101] on icon at bounding box center [314, 99] width 9 height 15
click at [317, 99] on icon at bounding box center [314, 99] width 9 height 15
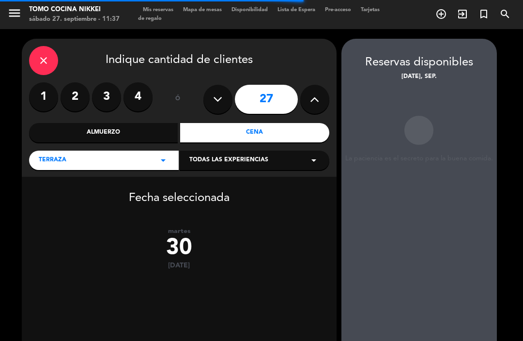
click at [317, 99] on icon at bounding box center [314, 99] width 9 height 15
click at [317, 97] on icon at bounding box center [314, 99] width 9 height 15
click at [313, 109] on button at bounding box center [314, 99] width 29 height 29
click at [317, 100] on icon at bounding box center [314, 99] width 9 height 15
click at [317, 99] on icon at bounding box center [314, 99] width 9 height 15
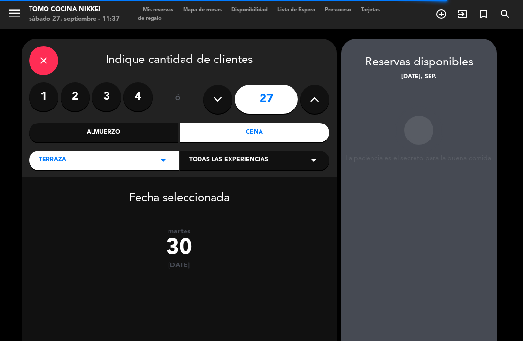
click at [319, 101] on icon at bounding box center [314, 99] width 9 height 15
click at [315, 99] on icon at bounding box center [314, 99] width 9 height 15
click at [316, 98] on icon at bounding box center [314, 99] width 9 height 15
click at [310, 106] on icon at bounding box center [314, 99] width 9 height 15
click at [312, 97] on icon at bounding box center [314, 99] width 9 height 15
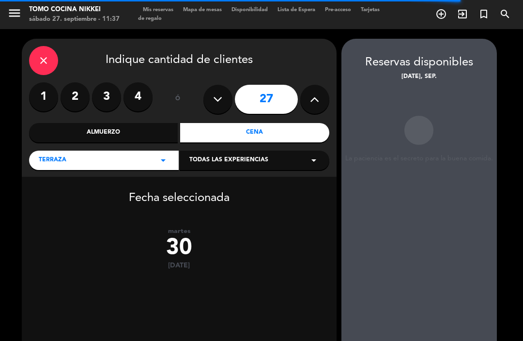
click at [316, 95] on icon at bounding box center [314, 99] width 9 height 15
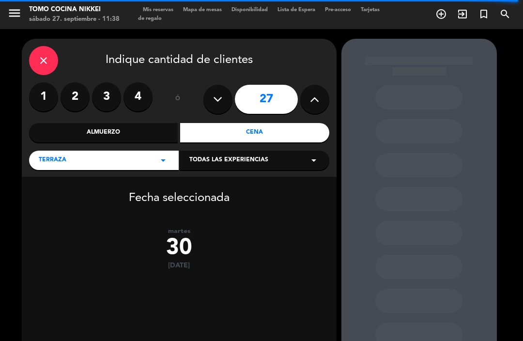
click at [310, 102] on icon at bounding box center [314, 99] width 9 height 15
click at [306, 111] on button at bounding box center [314, 99] width 29 height 29
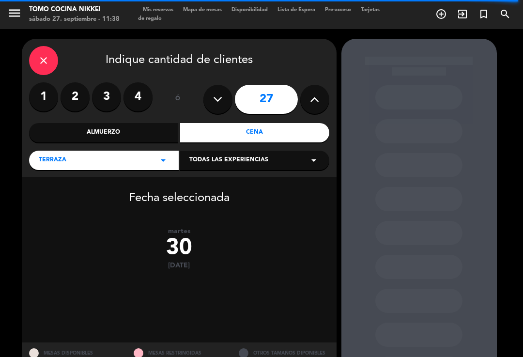
click at [314, 104] on icon at bounding box center [314, 99] width 9 height 15
click at [308, 105] on button at bounding box center [314, 99] width 29 height 29
click at [308, 108] on button at bounding box center [314, 99] width 29 height 29
click at [270, 111] on input "27" at bounding box center [266, 99] width 63 height 29
click at [315, 96] on icon at bounding box center [314, 99] width 9 height 15
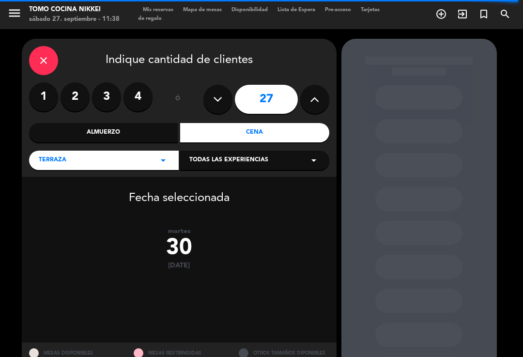
click at [311, 111] on button at bounding box center [314, 99] width 29 height 29
click at [217, 105] on icon at bounding box center [217, 99] width 9 height 15
type input "26"
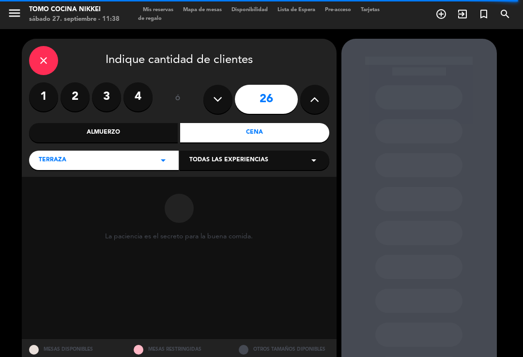
click at [315, 102] on icon at bounding box center [314, 99] width 9 height 15
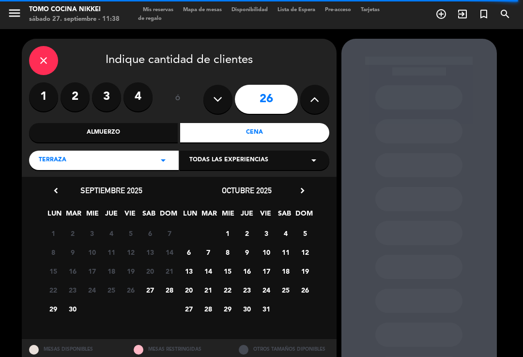
click at [312, 98] on icon at bounding box center [314, 99] width 9 height 15
click at [310, 99] on icon at bounding box center [314, 99] width 9 height 15
click at [314, 95] on icon at bounding box center [314, 99] width 9 height 15
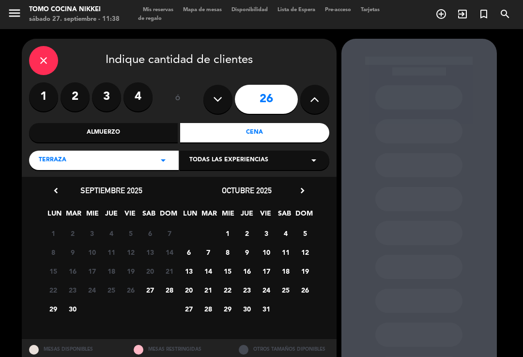
click at [317, 102] on icon at bounding box center [314, 99] width 9 height 15
click at [315, 98] on icon at bounding box center [314, 99] width 9 height 15
click at [311, 102] on icon at bounding box center [314, 99] width 9 height 15
click at [74, 306] on span "30" at bounding box center [72, 309] width 16 height 16
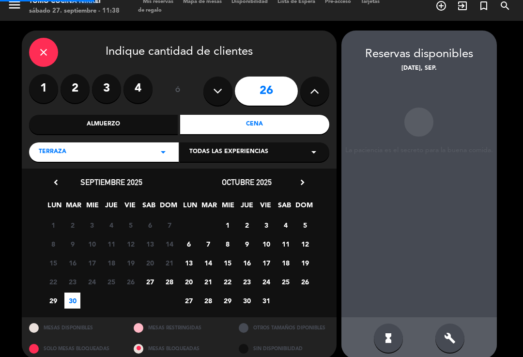
scroll to position [9, 0]
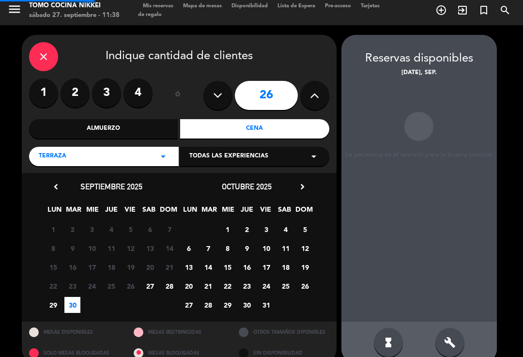
click at [73, 321] on div "MESAS DISPONIBLES" at bounding box center [74, 331] width 105 height 21
click at [78, 281] on span "23" at bounding box center [72, 286] width 16 height 16
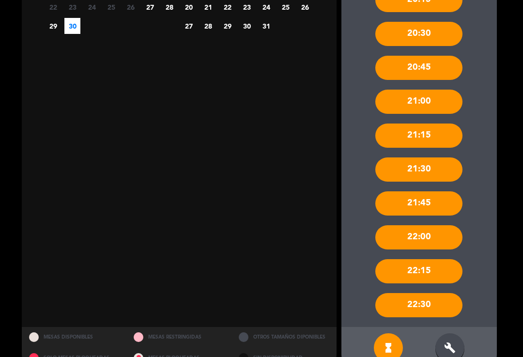
scroll to position [283, 0]
click at [447, 342] on icon "build" at bounding box center [450, 348] width 12 height 12
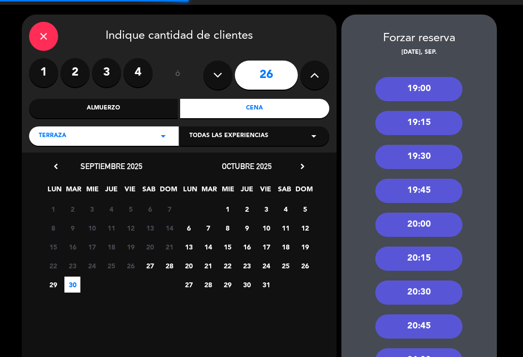
scroll to position [24, 0]
click at [451, 82] on div "19:00" at bounding box center [418, 89] width 87 height 24
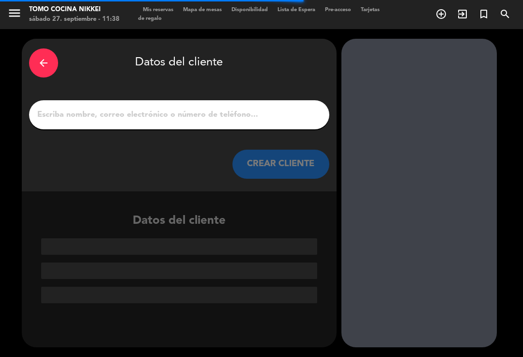
click at [295, 108] on input "1" at bounding box center [179, 115] width 286 height 14
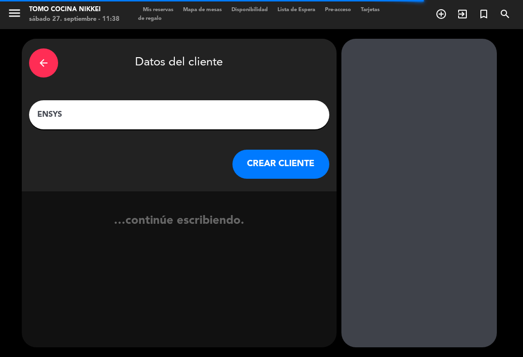
type input "ENSYS"
click at [297, 150] on button "CREAR CLIENTE" at bounding box center [280, 164] width 97 height 29
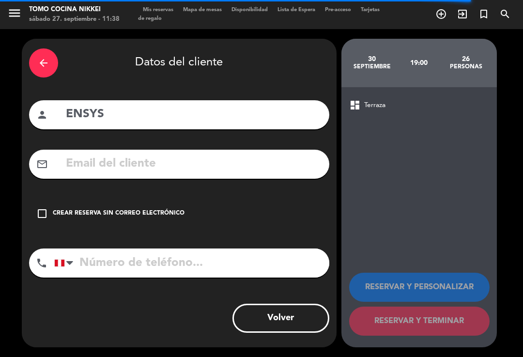
click at [113, 248] on input "tel" at bounding box center [191, 262] width 275 height 29
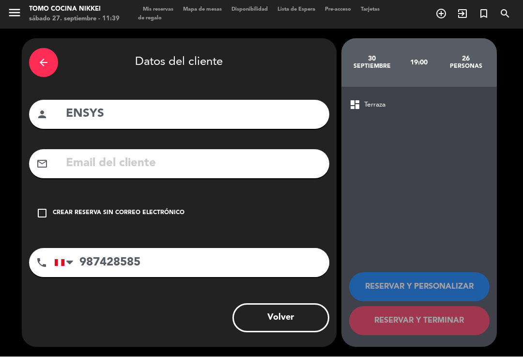
type input "987428585"
click at [46, 208] on icon "check_box_outline_blank" at bounding box center [42, 214] width 12 height 12
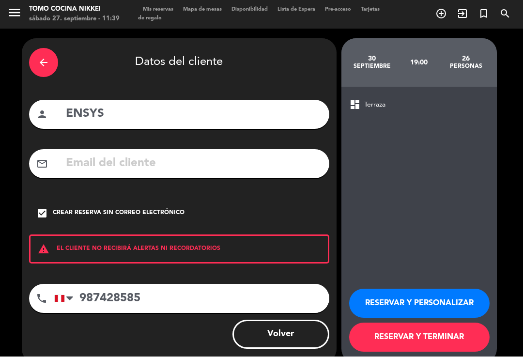
click at [463, 332] on button "RESERVAR Y TERMINAR" at bounding box center [419, 337] width 140 height 29
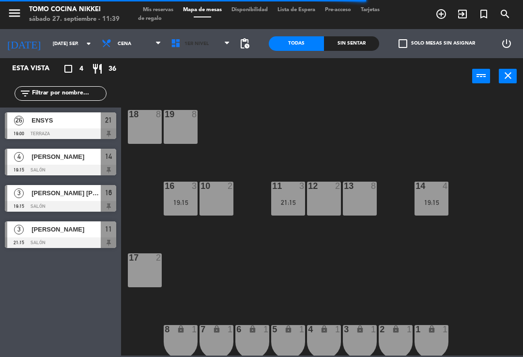
click at [220, 46] on span "1er Nivel" at bounding box center [200, 43] width 69 height 21
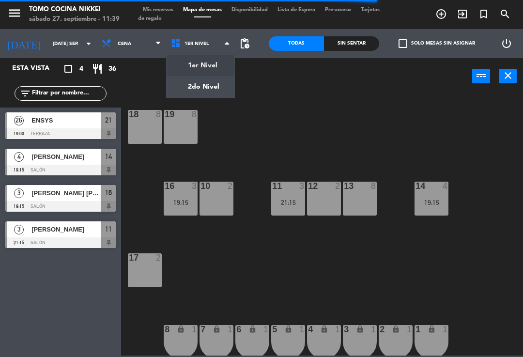
click at [218, 83] on ng-component "menu Tomo Cocina Nikkei sábado 27. septiembre - 11:39 Mis reservas Mapa de mesa…" at bounding box center [261, 177] width 523 height 355
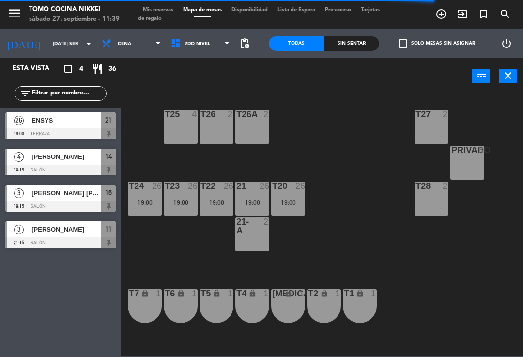
click at [220, 126] on div "T26 2" at bounding box center [216, 127] width 34 height 34
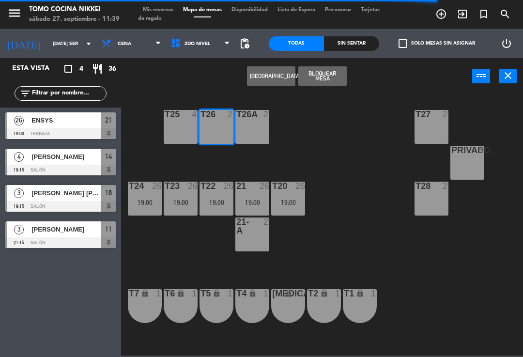
click at [183, 128] on div "T25 4" at bounding box center [181, 127] width 34 height 34
click at [251, 137] on div "T26A 2" at bounding box center [252, 127] width 34 height 34
click at [423, 193] on div "T28 2" at bounding box center [431, 198] width 34 height 34
click at [466, 173] on div "Privado 8" at bounding box center [467, 163] width 34 height 34
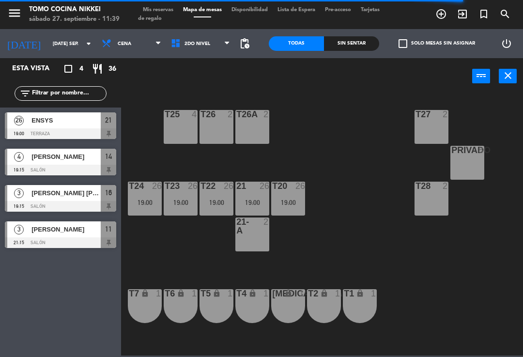
click at [364, 187] on div "T27 2 T25 4 T26A 2 T26 2 Privado 8 T24 26 19:00 T23 26 19:00 T22 26 19:00 21 26…" at bounding box center [324, 224] width 396 height 262
click at [475, 171] on div "Privado 8" at bounding box center [467, 163] width 34 height 34
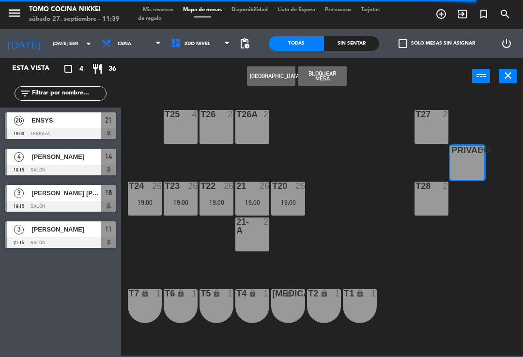
click at [276, 79] on button "[GEOGRAPHIC_DATA]" at bounding box center [271, 75] width 48 height 19
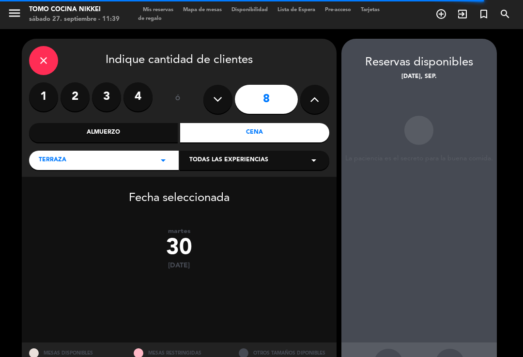
click at [310, 93] on icon at bounding box center [314, 99] width 9 height 15
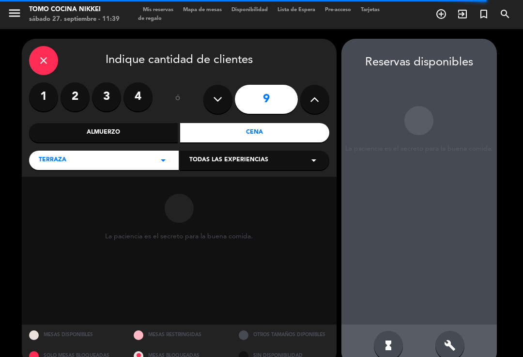
click at [316, 97] on icon at bounding box center [314, 99] width 9 height 15
click at [317, 95] on icon at bounding box center [314, 99] width 9 height 15
click at [315, 94] on icon at bounding box center [314, 99] width 9 height 15
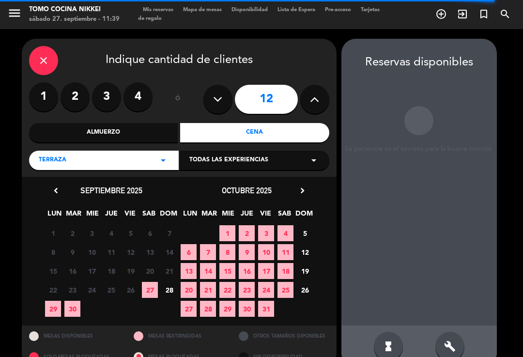
click at [315, 98] on button at bounding box center [314, 99] width 29 height 29
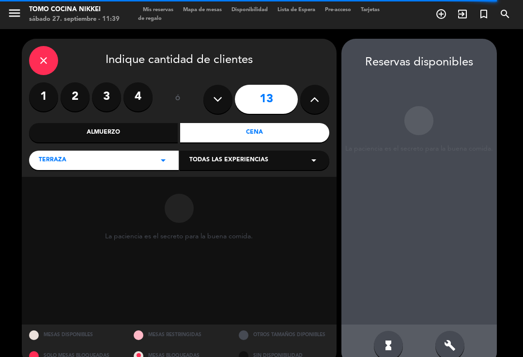
click at [313, 97] on button at bounding box center [314, 99] width 29 height 29
click at [314, 93] on icon at bounding box center [314, 99] width 9 height 15
click at [315, 92] on icon at bounding box center [314, 99] width 9 height 15
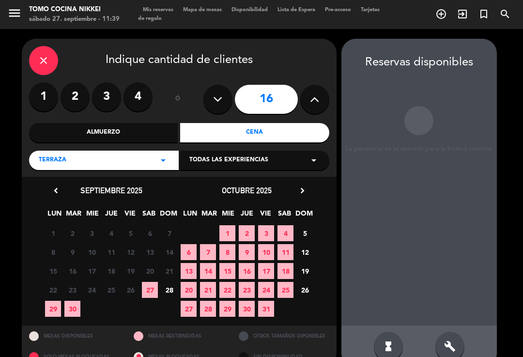
click at [227, 96] on button at bounding box center [217, 99] width 29 height 29
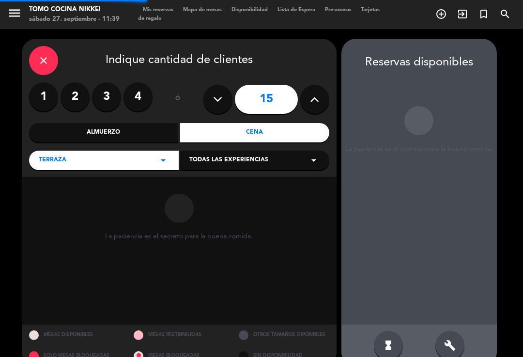
click at [219, 95] on icon at bounding box center [217, 99] width 9 height 15
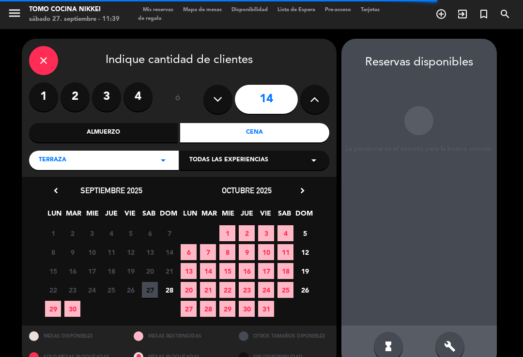
click at [312, 109] on div "close Indique cantidad de clientes 1 2 3 4 ó 14 Almuerzo Cena Terraza arrow_dro…" at bounding box center [179, 108] width 315 height 138
click at [313, 96] on icon at bounding box center [314, 99] width 9 height 15
type input "15"
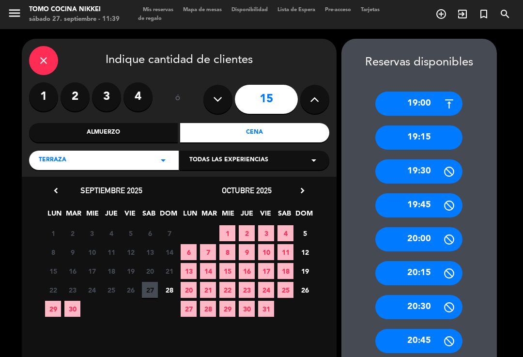
click at [74, 305] on span "30" at bounding box center [72, 309] width 16 height 16
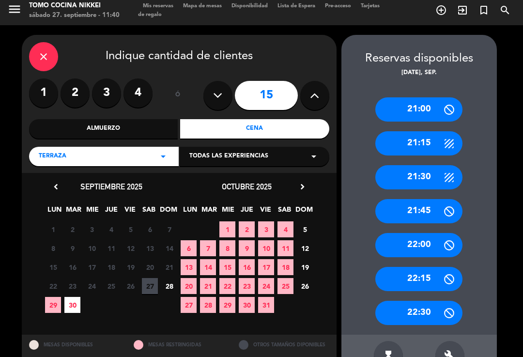
click at [439, 338] on div "hourglass_full build" at bounding box center [418, 355] width 155 height 42
click at [441, 337] on div "hourglass_full build" at bounding box center [418, 355] width 155 height 42
click at [450, 354] on icon "build" at bounding box center [450, 355] width 12 height 12
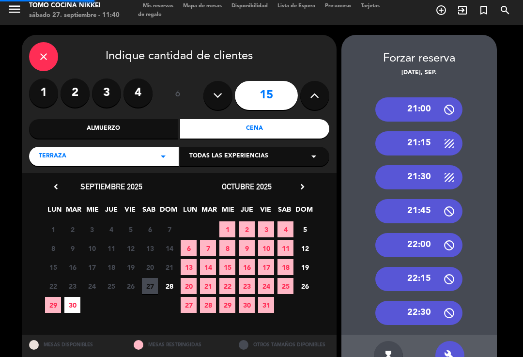
click at [446, 351] on icon "build" at bounding box center [450, 355] width 12 height 12
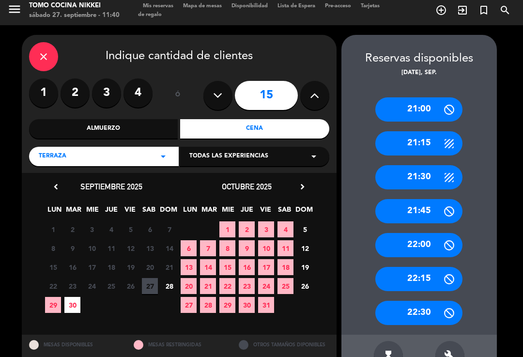
click at [452, 337] on div "hourglass_full build" at bounding box center [418, 355] width 155 height 42
click at [447, 352] on icon "build" at bounding box center [450, 355] width 12 height 12
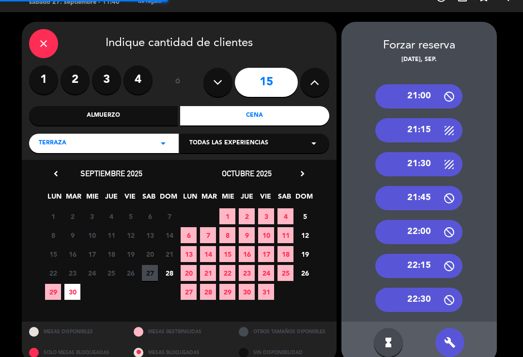
scroll to position [16, 0]
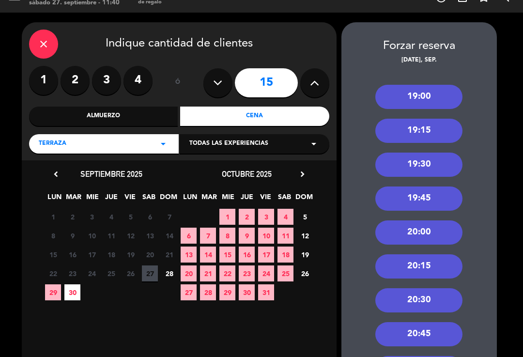
click at [428, 166] on div "19:30" at bounding box center [418, 164] width 87 height 24
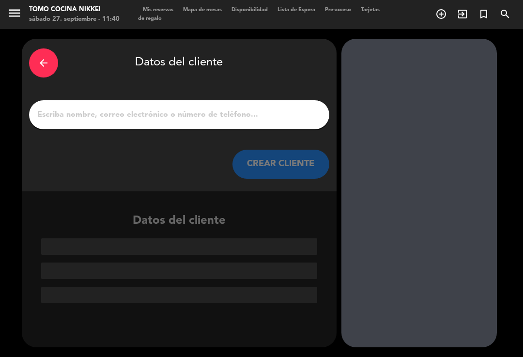
click at [266, 111] on input "1" at bounding box center [179, 115] width 286 height 14
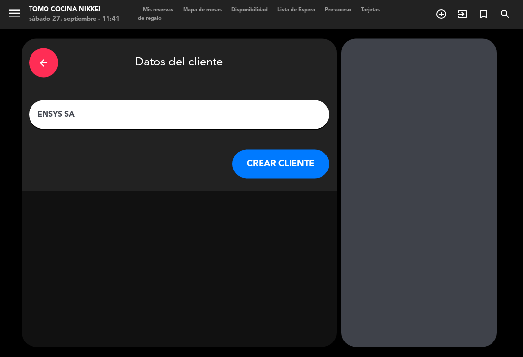
type input "ENSYS SAC"
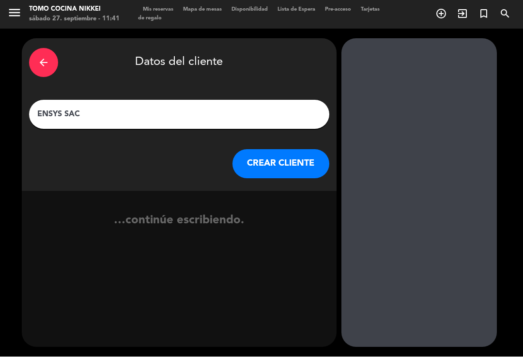
click at [290, 160] on button "CREAR CLIENTE" at bounding box center [280, 164] width 97 height 29
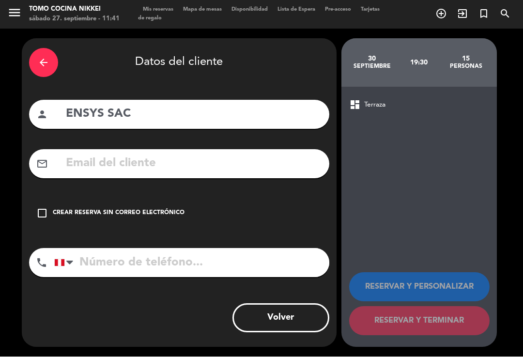
click at [165, 219] on div "check_box_outline_blank Crear reserva sin correo electrónico" at bounding box center [179, 213] width 300 height 29
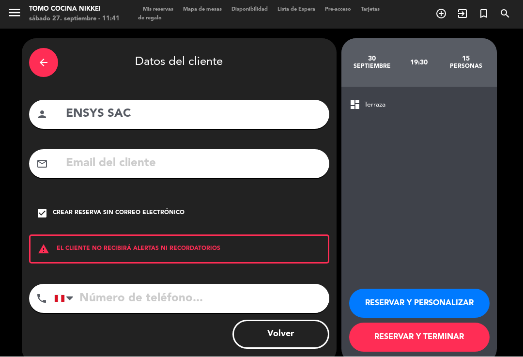
click at [375, 351] on button "RESERVAR Y TERMINAR" at bounding box center [419, 337] width 140 height 29
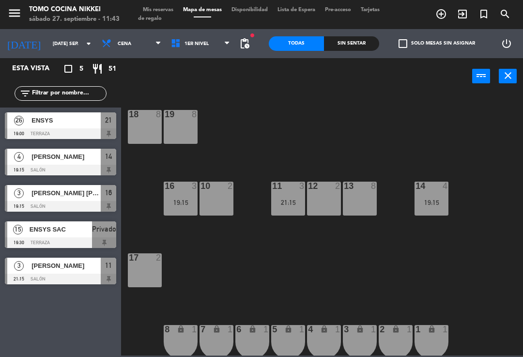
click at [191, 66] on div "power_input close" at bounding box center [296, 76] width 351 height 37
click at [208, 53] on span "1er Nivel" at bounding box center [200, 43] width 69 height 21
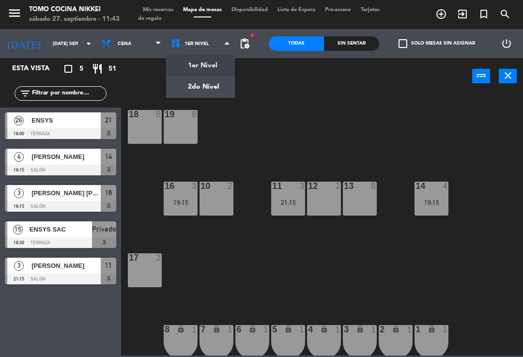
click at [219, 95] on ng-component "menu Tomo Cocina Nikkei sábado 27. septiembre - 11:43 Mis reservas Mapa de mesa…" at bounding box center [261, 177] width 523 height 355
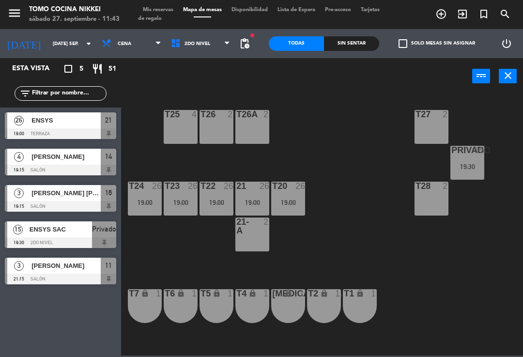
click at [427, 125] on div "T27 2" at bounding box center [431, 127] width 34 height 34
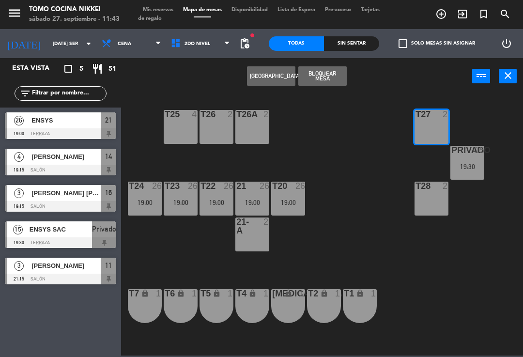
click at [329, 77] on button "Bloquear Mesa" at bounding box center [322, 75] width 48 height 19
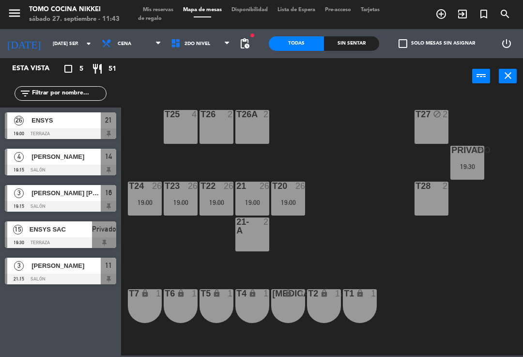
click at [255, 123] on div "T26A 2" at bounding box center [252, 127] width 34 height 34
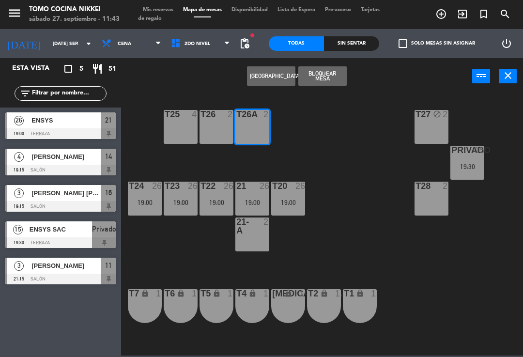
click at [176, 131] on div "T25 4" at bounding box center [181, 127] width 34 height 34
click at [215, 131] on div "T26 2" at bounding box center [216, 127] width 34 height 34
click at [324, 76] on button "Bloquear Mesa" at bounding box center [322, 75] width 48 height 19
click at [222, 131] on div "T26 2" at bounding box center [216, 127] width 34 height 34
click at [323, 78] on button "Bloquear Mesa" at bounding box center [322, 75] width 48 height 19
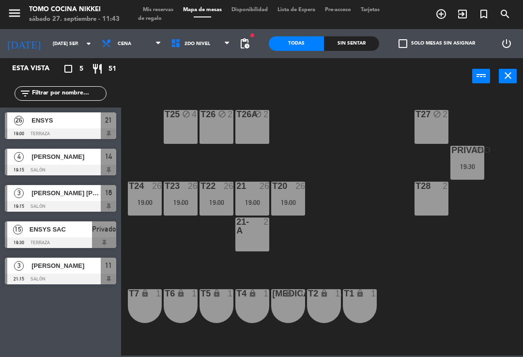
click at [438, 192] on div "T28 2" at bounding box center [431, 198] width 34 height 34
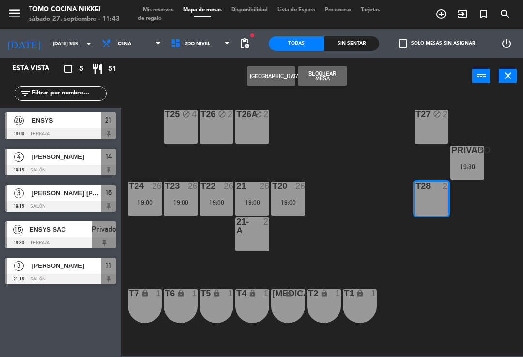
click at [325, 85] on button "Bloquear Mesa" at bounding box center [322, 75] width 48 height 19
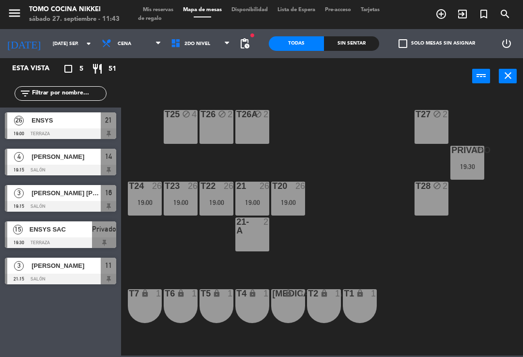
click at [258, 243] on div "21-A 2" at bounding box center [252, 234] width 34 height 34
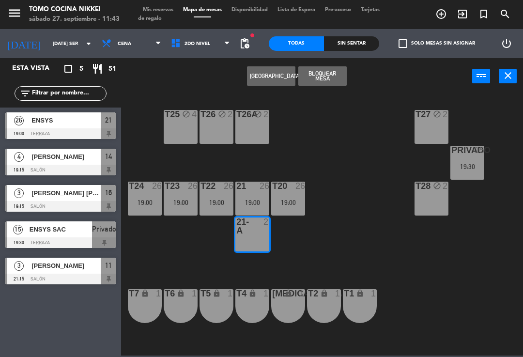
click at [335, 75] on button "Bloquear Mesa" at bounding box center [322, 75] width 48 height 19
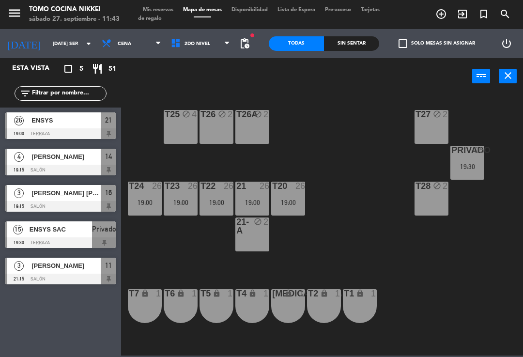
click at [356, 302] on div "T1 lock 1" at bounding box center [360, 306] width 34 height 34
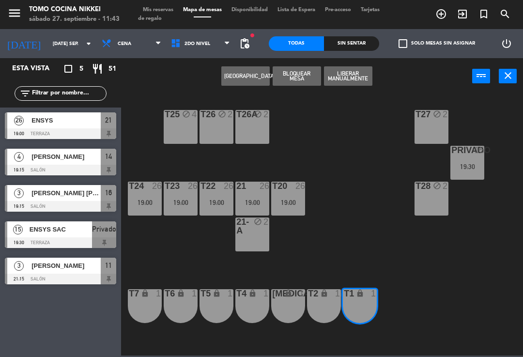
click at [323, 306] on div "T2 lock 1" at bounding box center [324, 306] width 34 height 34
click at [289, 308] on div "[MEDICAL_DATA] lock 1" at bounding box center [288, 306] width 34 height 34
click at [254, 307] on div "T4 lock 1" at bounding box center [252, 306] width 34 height 34
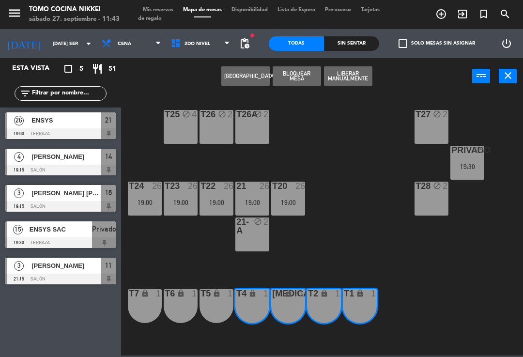
click at [217, 306] on div "T5 lock 1" at bounding box center [216, 306] width 34 height 34
click at [179, 313] on div "T6 lock 1" at bounding box center [181, 306] width 34 height 34
click at [143, 309] on div "T7 lock 1" at bounding box center [145, 306] width 34 height 34
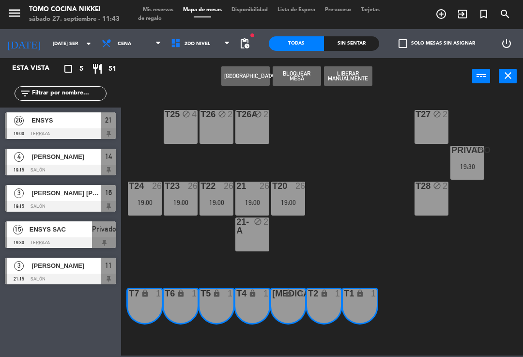
click at [301, 77] on button "Bloquear Mesa" at bounding box center [296, 75] width 48 height 19
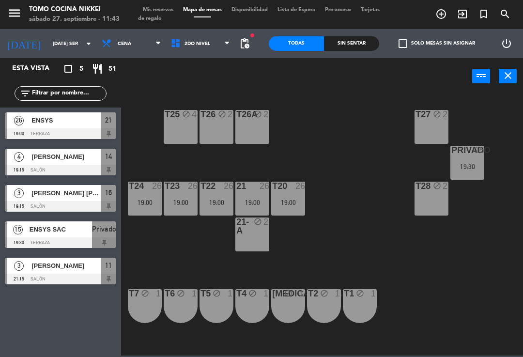
click at [48, 43] on input "[DATE] sep." at bounding box center [81, 43] width 66 height 15
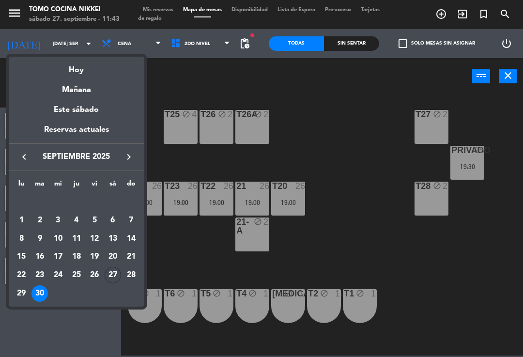
click at [94, 65] on div "Hoy" at bounding box center [77, 67] width 136 height 20
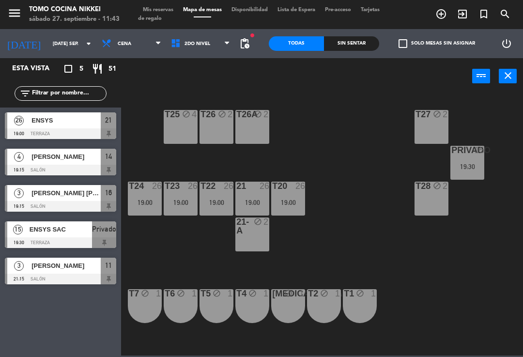
type input "sáb. [DATE]"
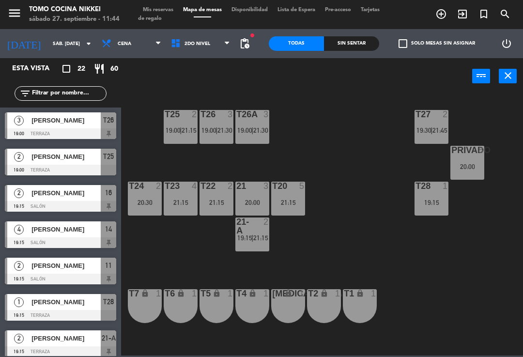
click at [144, 53] on span "Cena" at bounding box center [131, 43] width 69 height 21
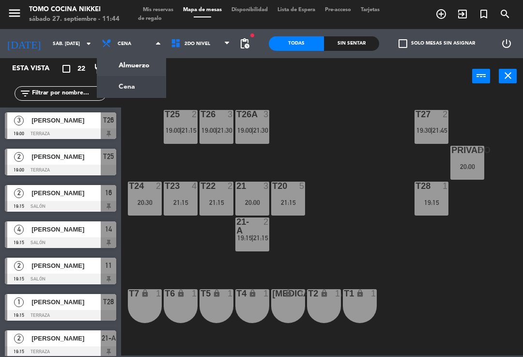
click at [138, 88] on ng-component "menu Tomo Cocina Nikkei sábado 27. septiembre - 11:44 Mis reservas Mapa de mesa…" at bounding box center [261, 177] width 523 height 355
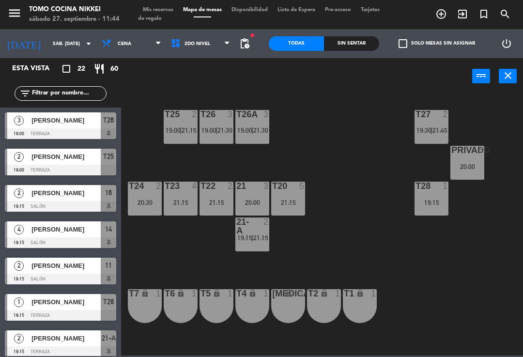
click at [126, 50] on span "Cena" at bounding box center [131, 43] width 69 height 21
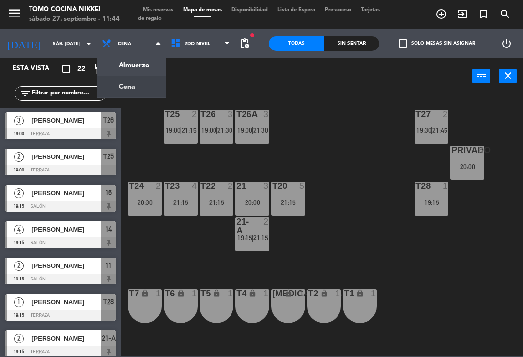
click at [138, 69] on ng-component "menu Tomo Cocina Nikkei sábado 27. septiembre - 11:44 Mis reservas Mapa de mesa…" at bounding box center [261, 177] width 523 height 355
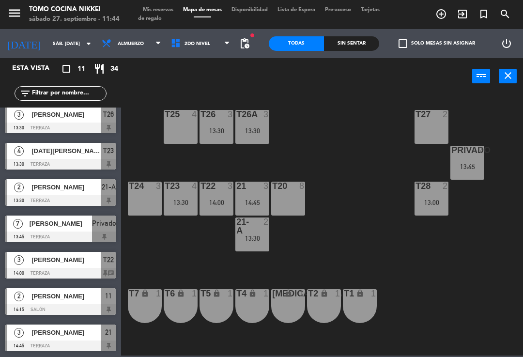
scroll to position [151, 0]
click at [118, 43] on span "Almuerzo" at bounding box center [131, 43] width 26 height 5
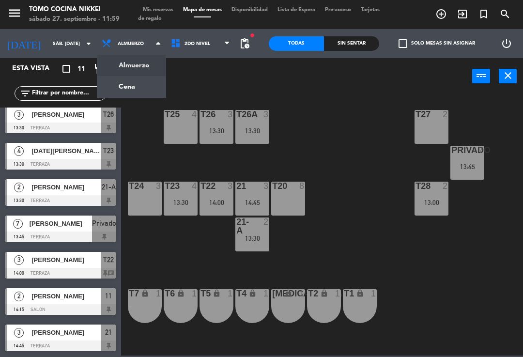
click at [106, 83] on ng-component "menu Tomo Cocina Nikkei sábado 27. septiembre - 11:59 Mis reservas Mapa de mesa…" at bounding box center [261, 177] width 523 height 355
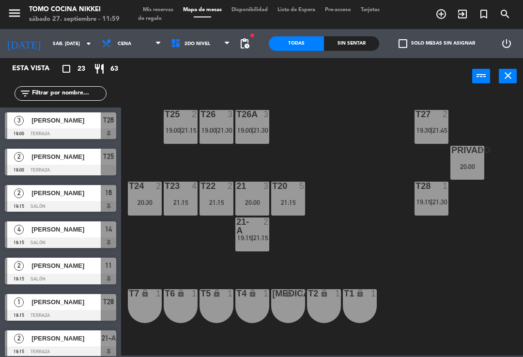
scroll to position [0, 0]
click at [112, 47] on span "Cena" at bounding box center [131, 43] width 69 height 21
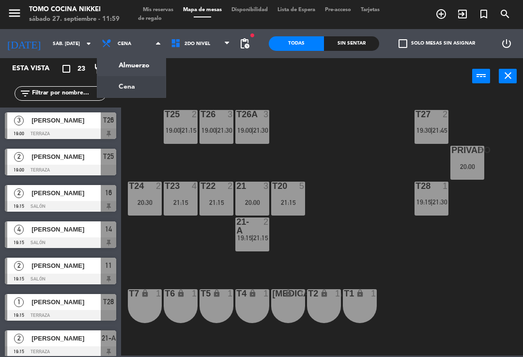
click at [106, 65] on ng-component "menu Tomo Cocina Nikkei sábado 27. septiembre - 11:59 Mis reservas Mapa de mesa…" at bounding box center [261, 177] width 523 height 355
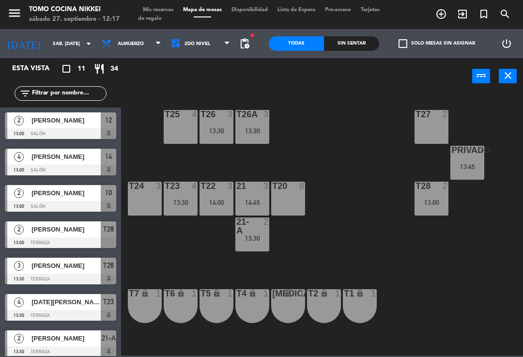
click at [48, 50] on input "sáb. [DATE]" at bounding box center [81, 43] width 66 height 15
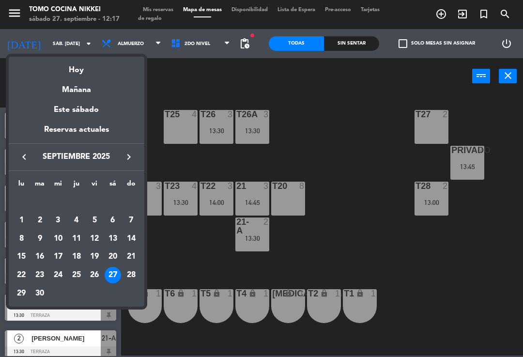
click at [119, 50] on div at bounding box center [261, 178] width 523 height 357
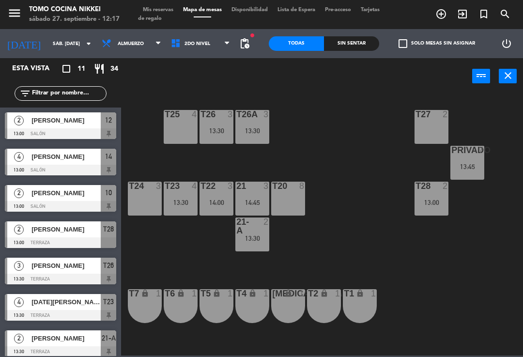
click at [139, 49] on span "Almuerzo" at bounding box center [131, 43] width 69 height 21
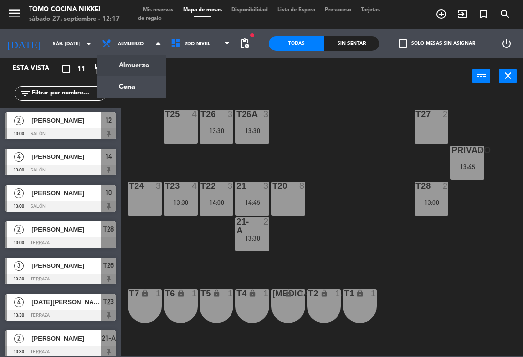
click at [136, 87] on ng-component "menu Tomo Cocina Nikkei sábado 27. septiembre - 12:17 Mis reservas Mapa de mesa…" at bounding box center [261, 177] width 523 height 355
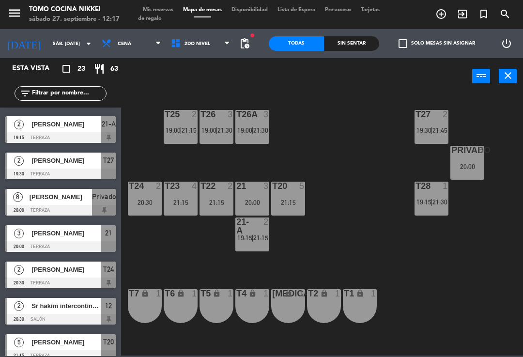
scroll to position [256, 0]
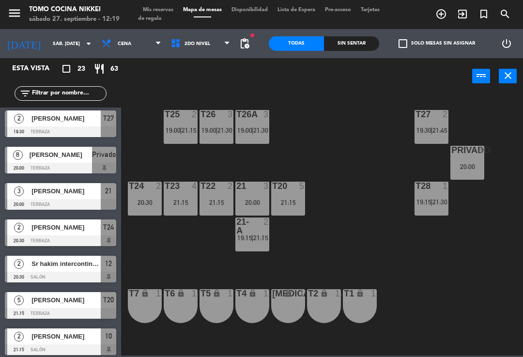
click at [127, 54] on span "Cena" at bounding box center [131, 43] width 69 height 21
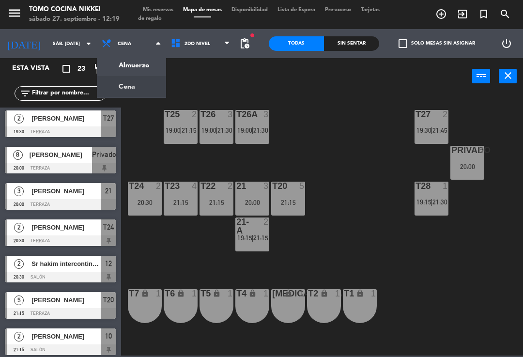
click at [133, 64] on ng-component "menu Tomo Cocina Nikkei sábado 27. septiembre - 12:19 Mis reservas Mapa de mesa…" at bounding box center [261, 177] width 523 height 355
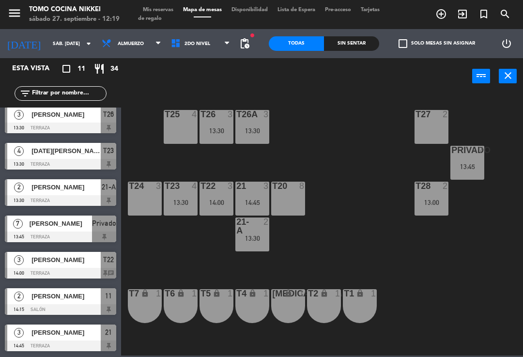
scroll to position [151, 0]
click at [158, 9] on span "Mis reservas" at bounding box center [158, 9] width 40 height 5
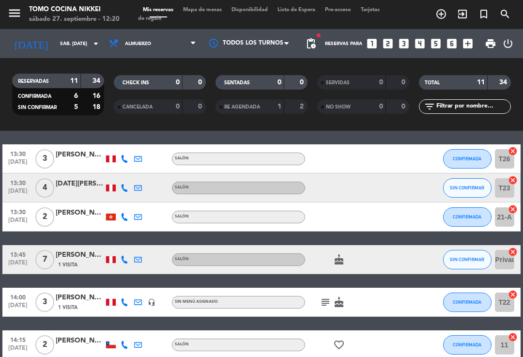
scroll to position [181, 0]
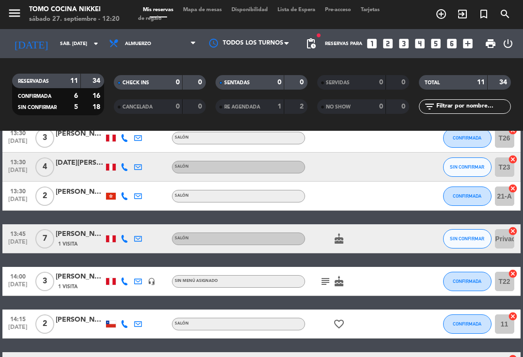
click at [345, 241] on icon "cake" at bounding box center [339, 239] width 12 height 12
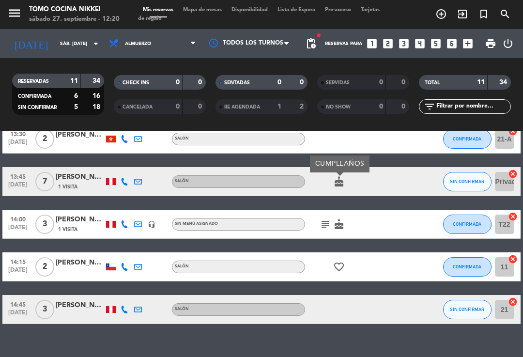
scroll to position [238, 0]
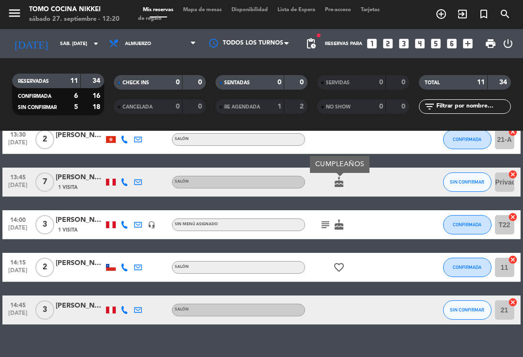
click at [340, 227] on icon "cake" at bounding box center [339, 225] width 12 height 12
click at [326, 225] on icon "subject" at bounding box center [325, 225] width 12 height 12
click at [342, 223] on icon "cake" at bounding box center [339, 225] width 12 height 12
click at [101, 311] on div at bounding box center [80, 315] width 48 height 8
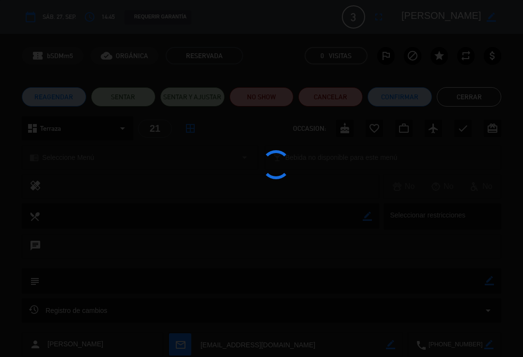
scroll to position [8, 0]
click at [469, 100] on div at bounding box center [261, 178] width 523 height 357
